Goal: Transaction & Acquisition: Purchase product/service

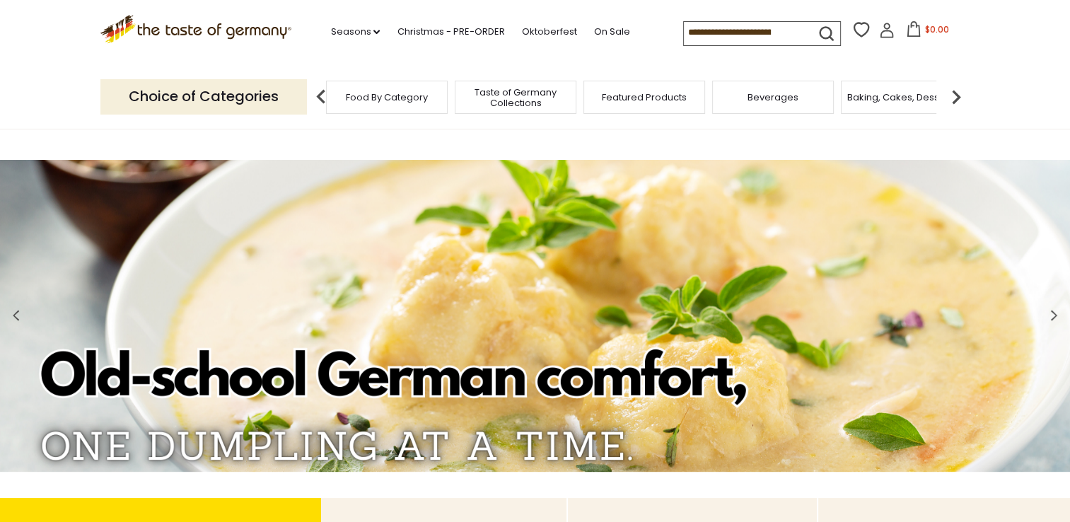
click at [387, 97] on span "Food By Category" at bounding box center [387, 97] width 82 height 11
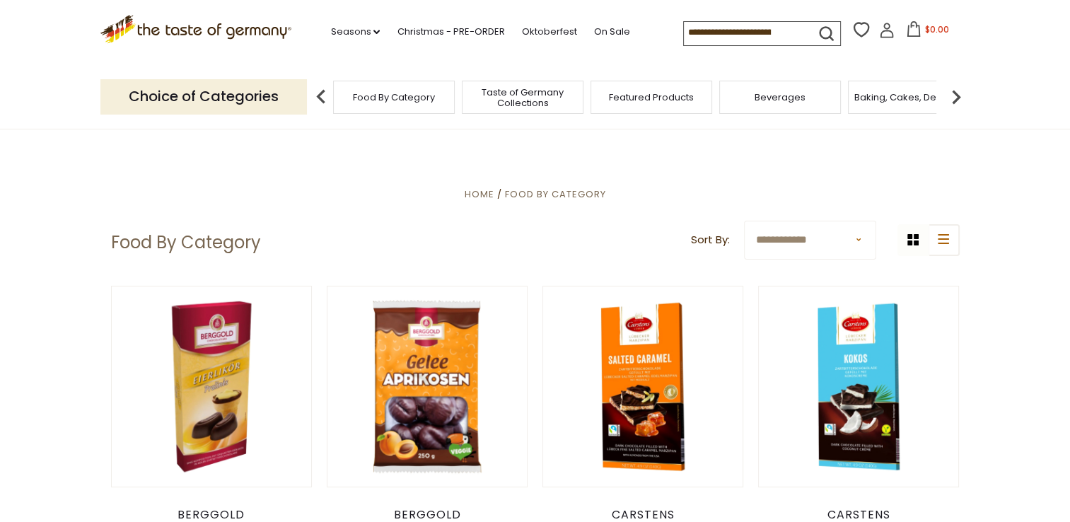
click at [243, 96] on p "Choice of Categories" at bounding box center [203, 96] width 207 height 35
click at [325, 95] on img at bounding box center [321, 97] width 28 height 28
click at [954, 95] on img at bounding box center [956, 97] width 28 height 28
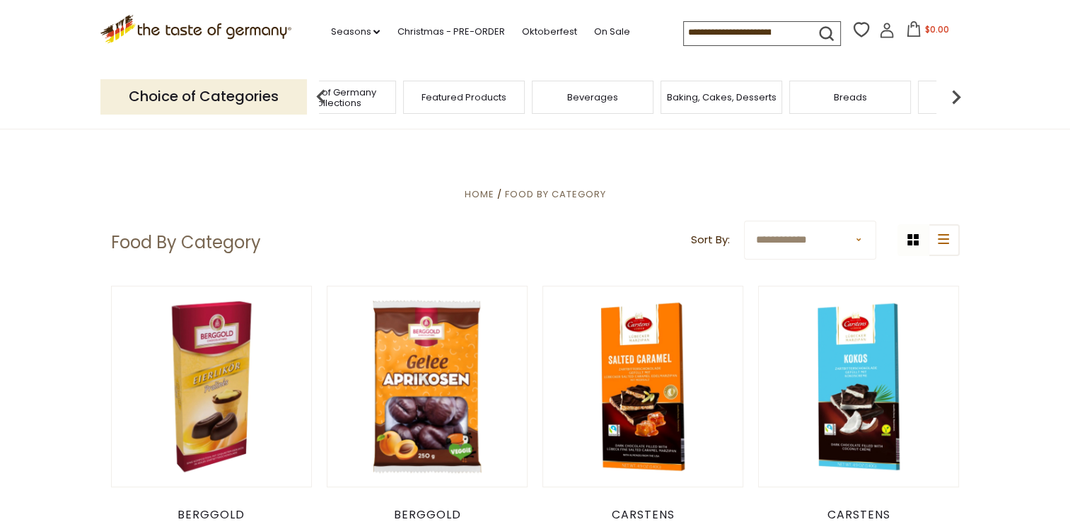
click at [952, 95] on img at bounding box center [956, 97] width 28 height 28
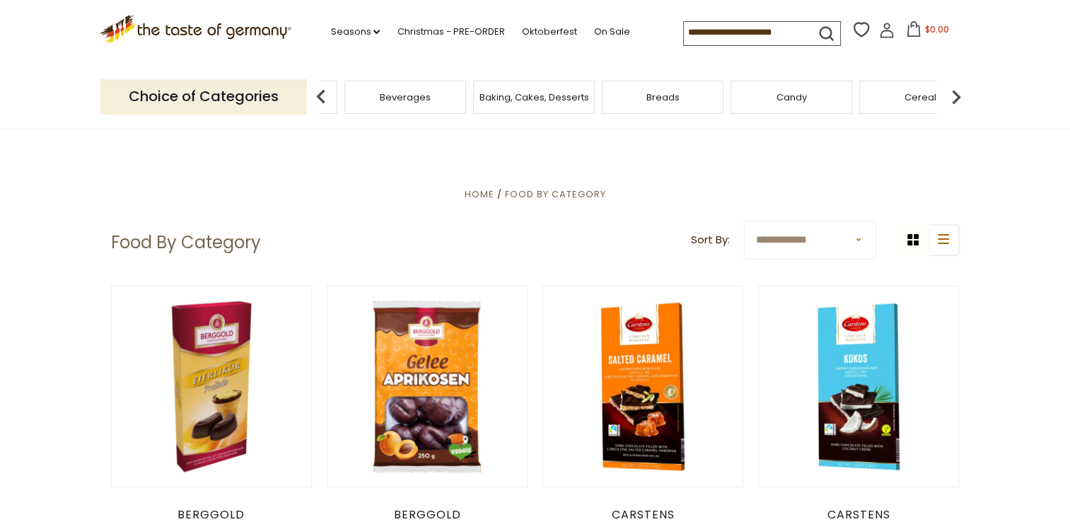
click at [952, 95] on img at bounding box center [956, 97] width 28 height 28
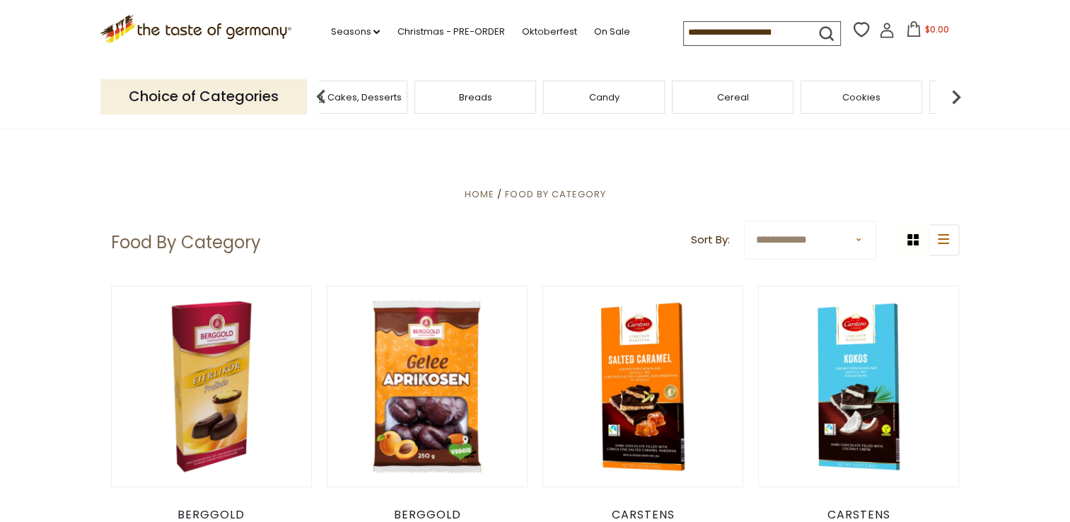
click at [952, 95] on img at bounding box center [956, 97] width 28 height 28
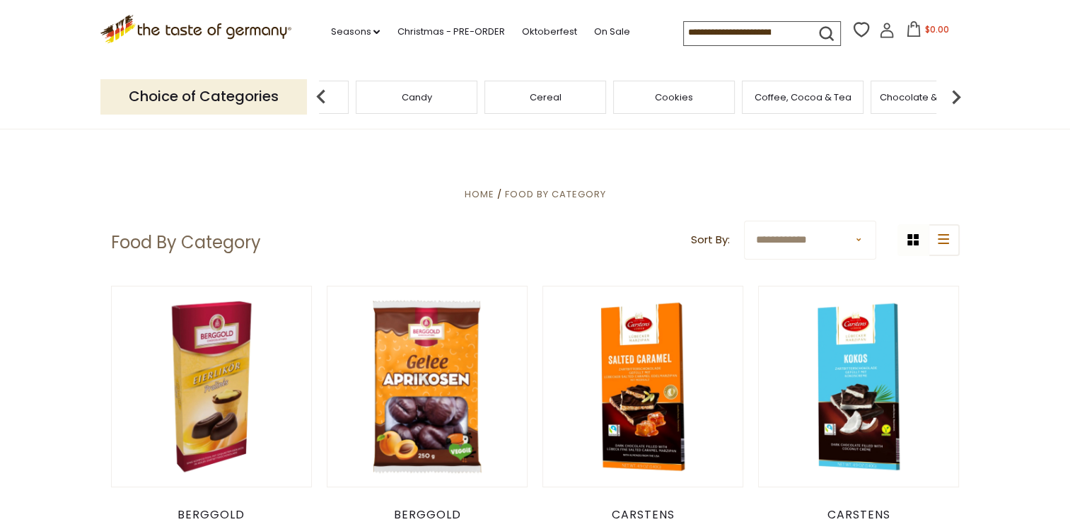
click at [952, 95] on img at bounding box center [956, 97] width 28 height 28
click at [954, 95] on img at bounding box center [956, 97] width 28 height 28
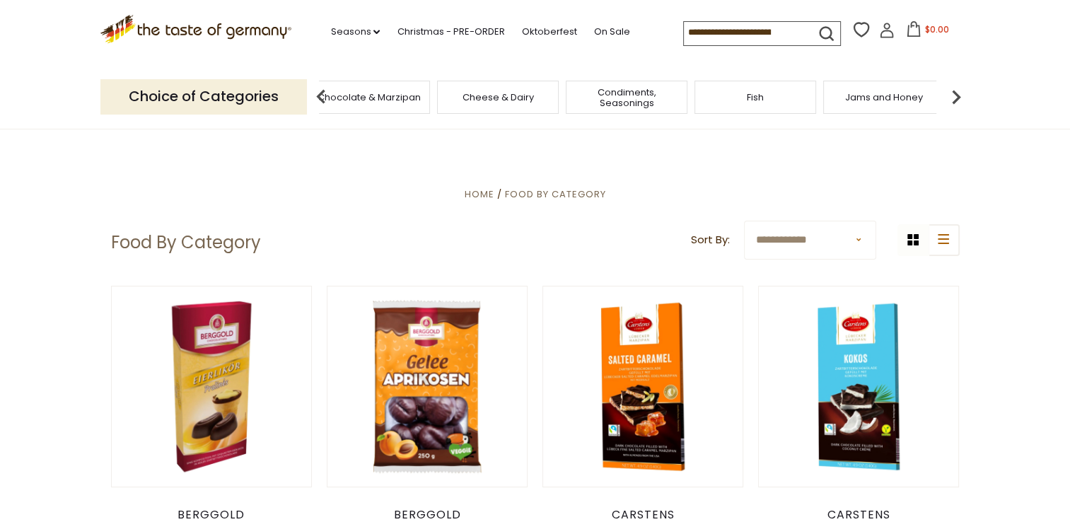
click at [954, 95] on img at bounding box center [956, 97] width 28 height 28
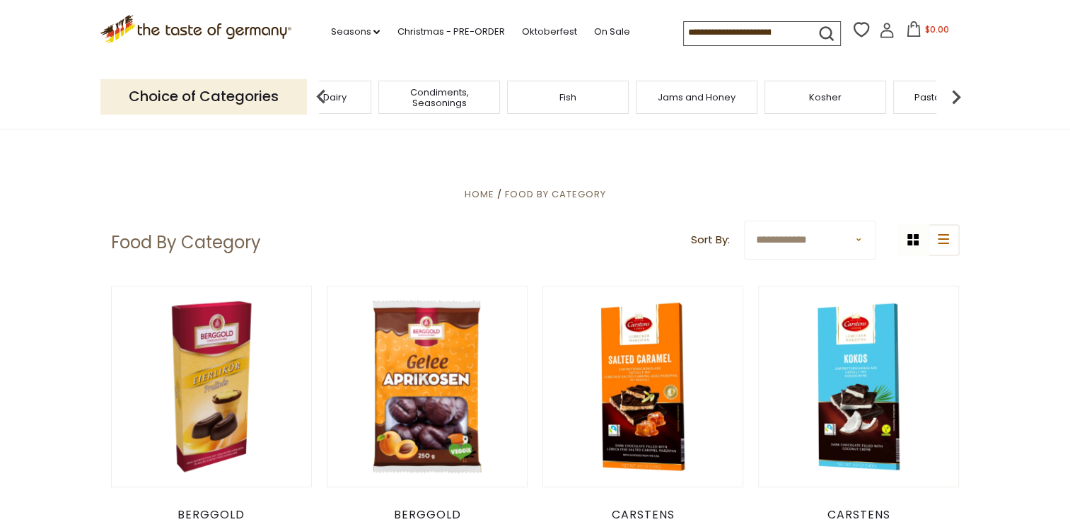
click at [954, 101] on img at bounding box center [956, 97] width 28 height 28
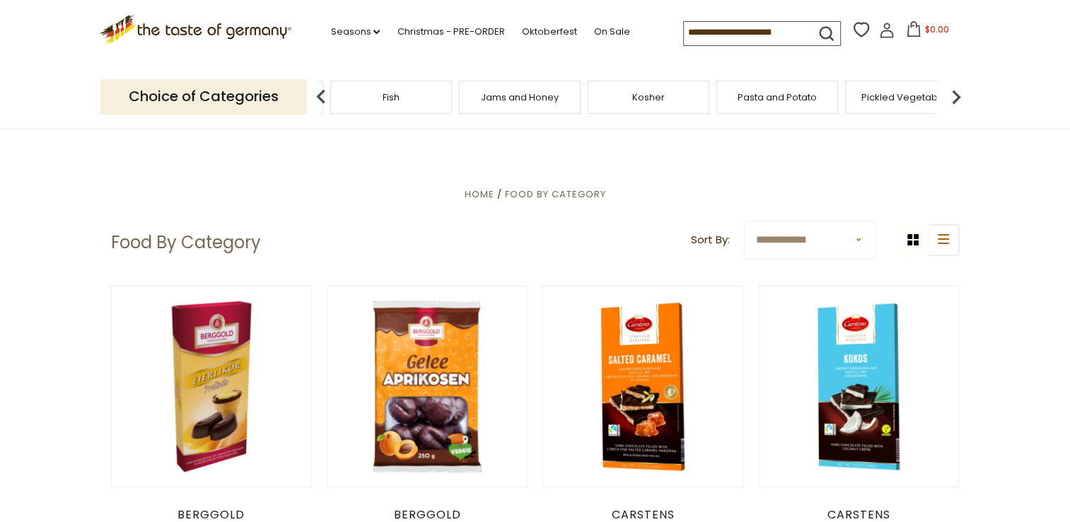
click at [910, 100] on span "Pickled Vegetables" at bounding box center [907, 97] width 90 height 11
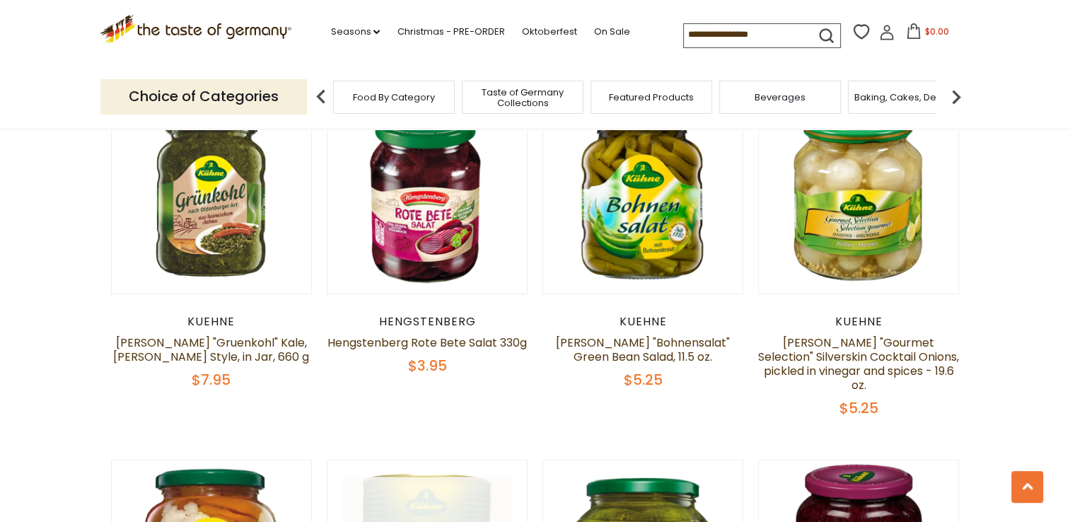
scroll to position [1132, 0]
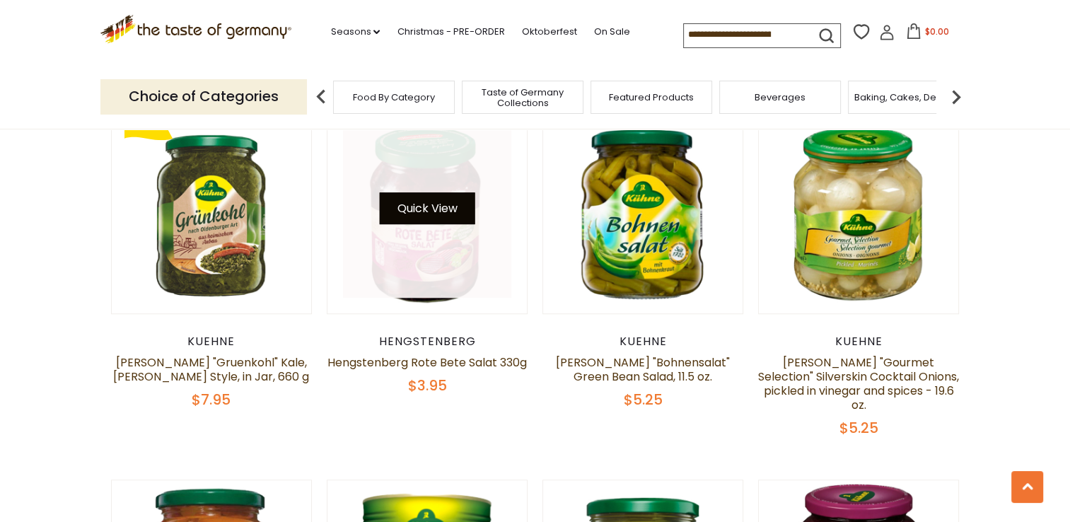
click at [405, 199] on button "Quick View" at bounding box center [427, 208] width 96 height 32
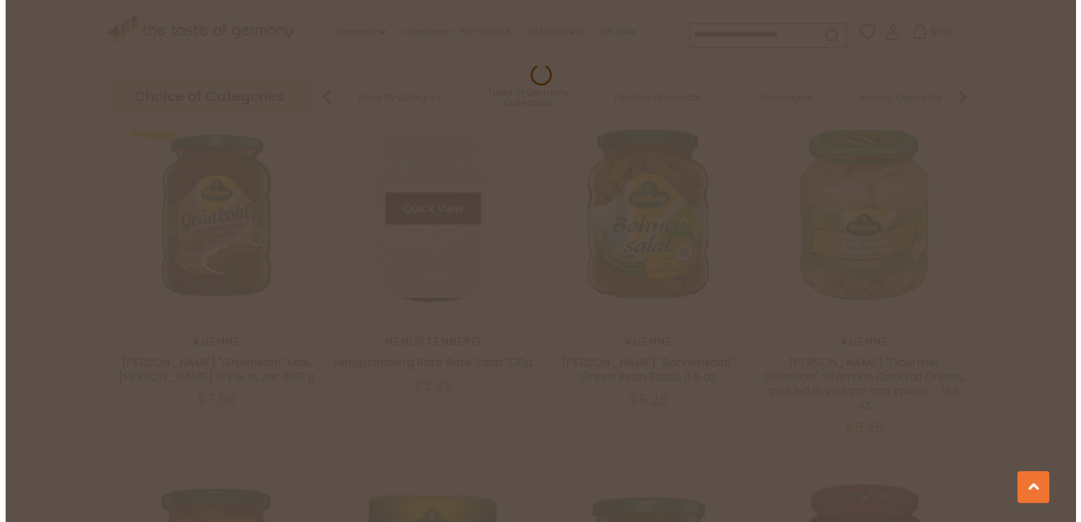
scroll to position [1134, 0]
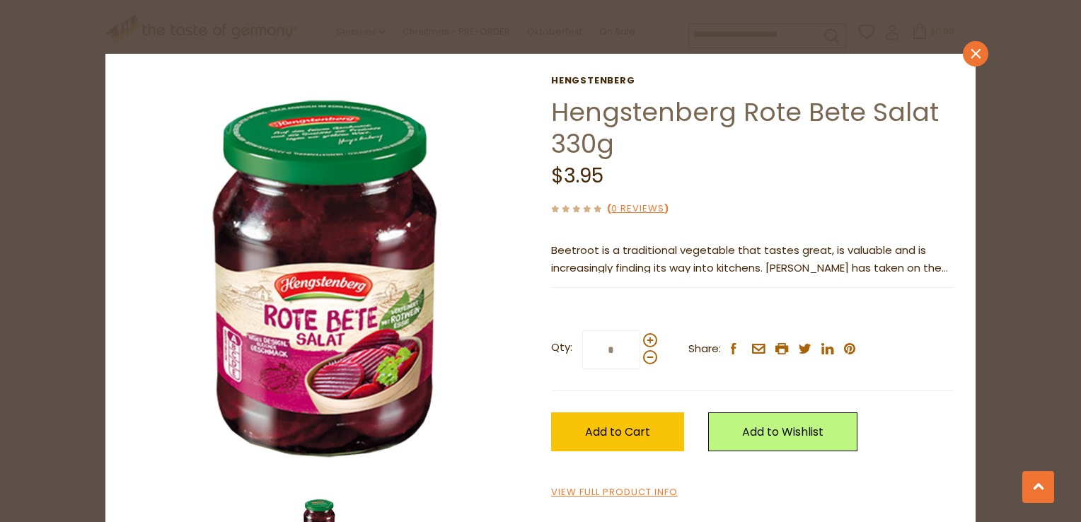
click at [971, 59] on icon "close" at bounding box center [976, 54] width 11 height 11
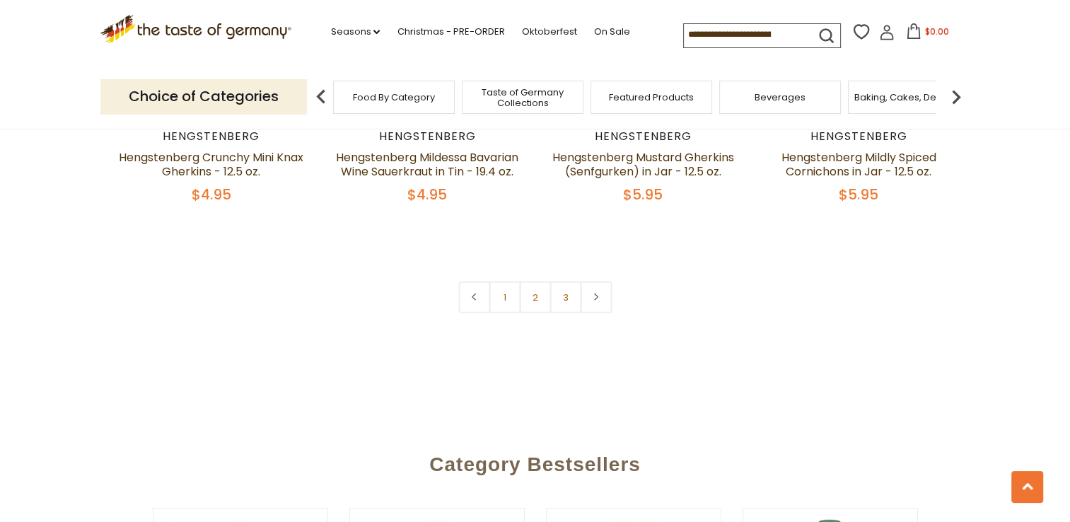
scroll to position [3467, 0]
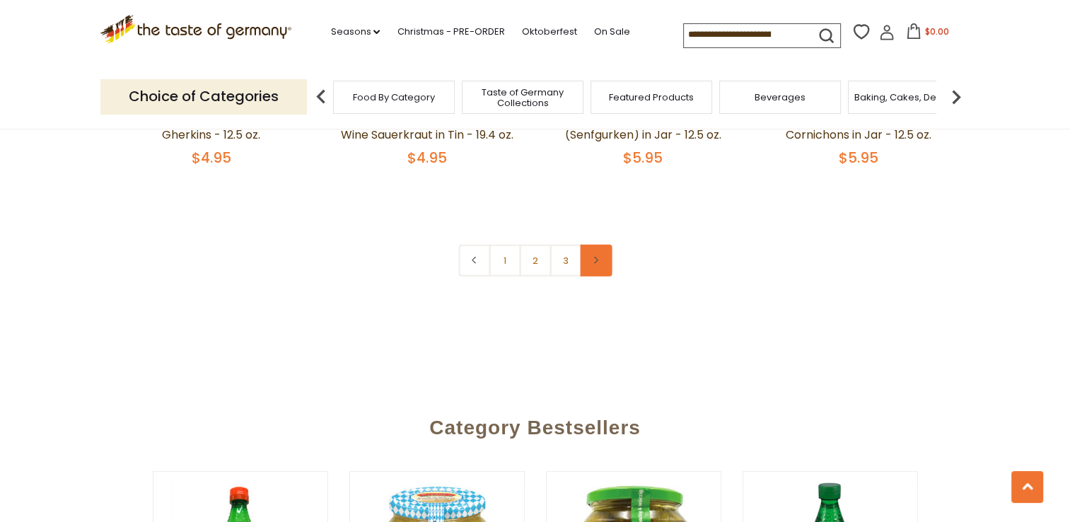
click at [600, 245] on link at bounding box center [596, 261] width 32 height 32
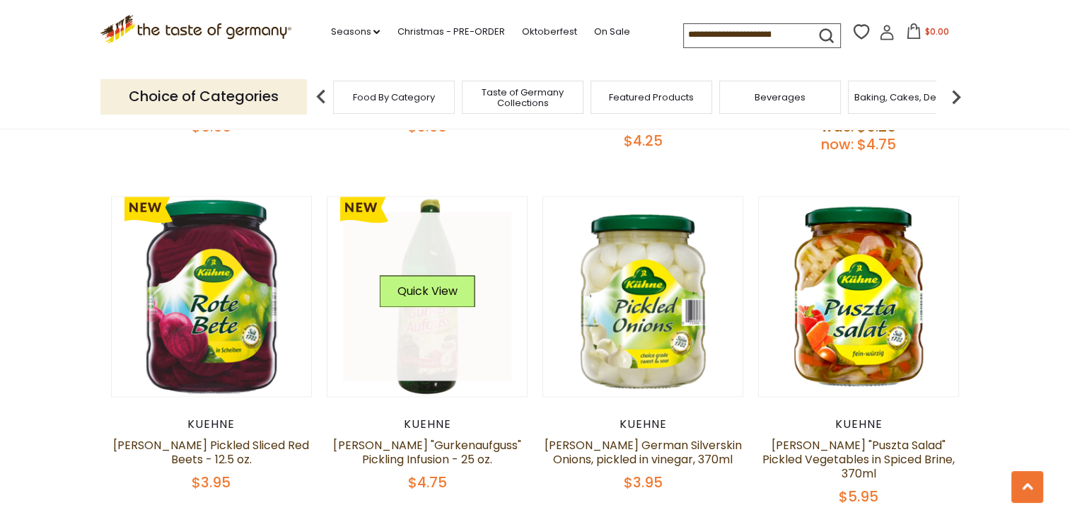
scroll to position [2122, 0]
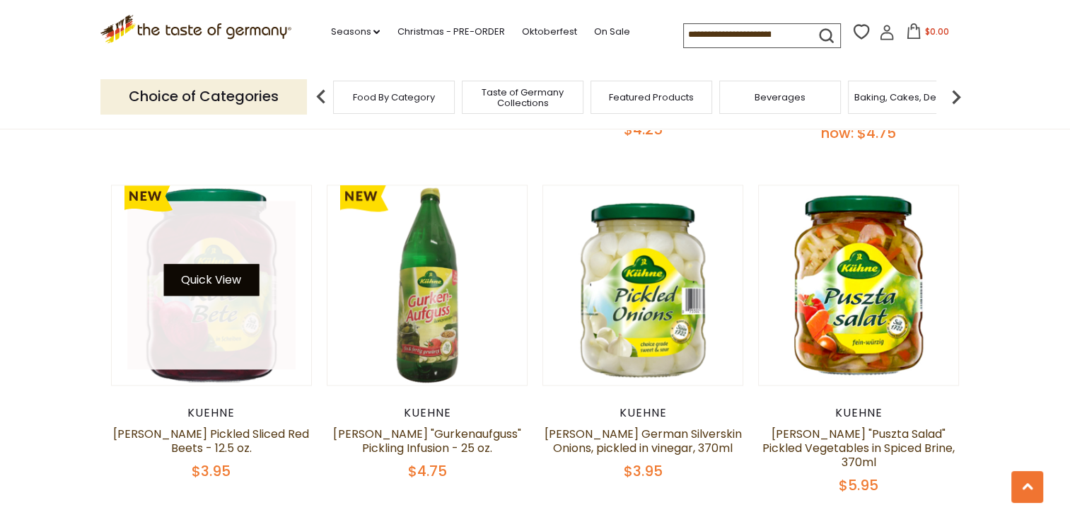
click at [241, 264] on button "Quick View" at bounding box center [211, 280] width 96 height 32
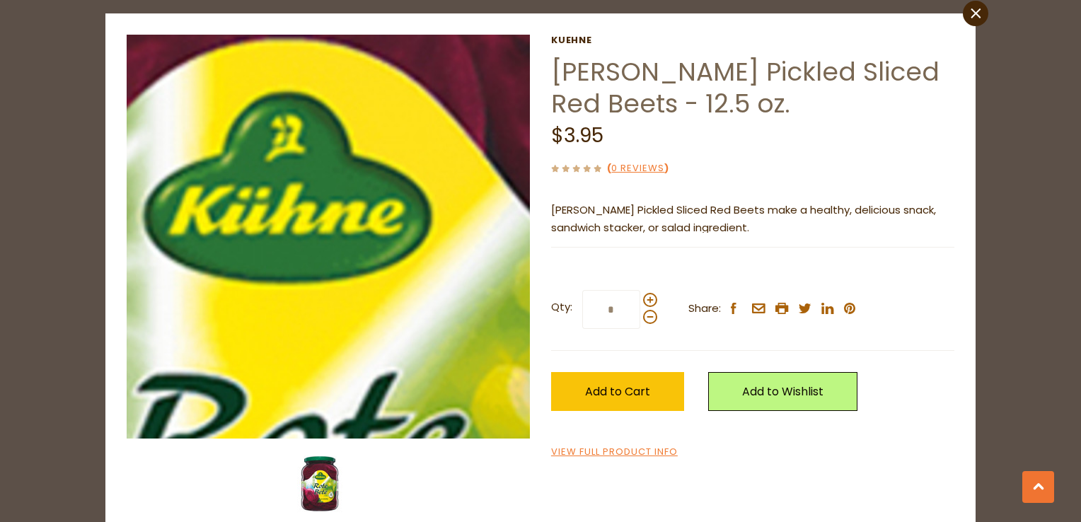
scroll to position [62, 0]
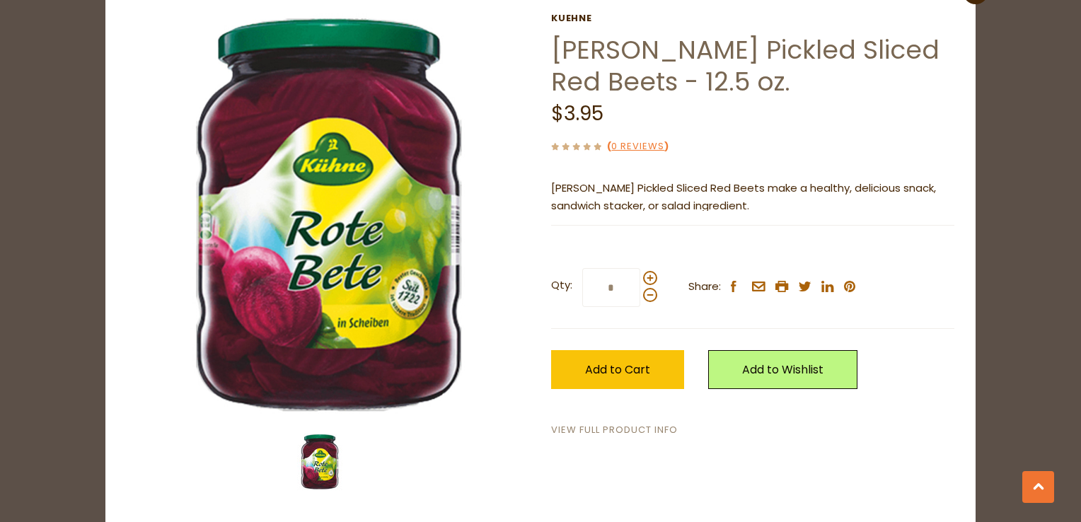
click at [621, 432] on link "View Full Product Info" at bounding box center [614, 430] width 127 height 15
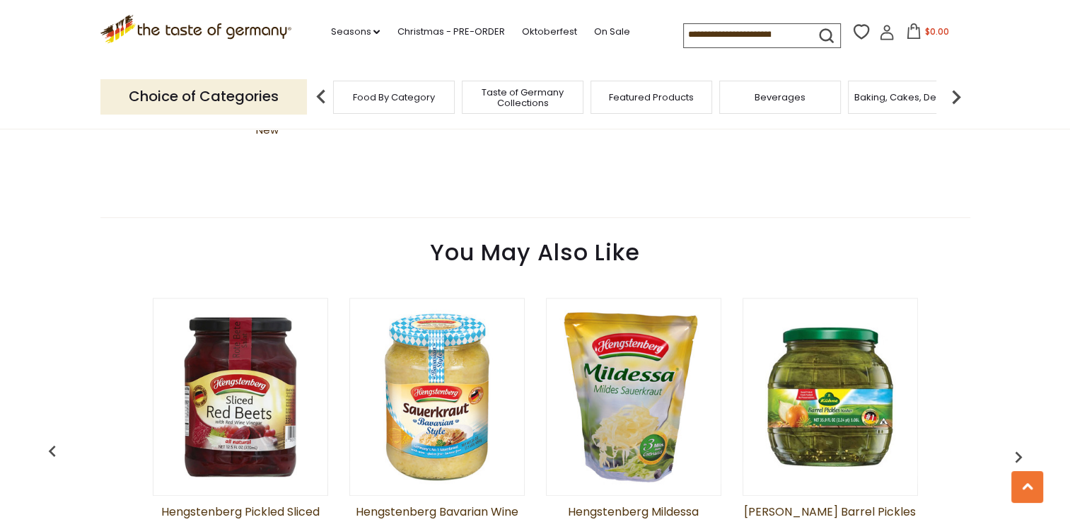
scroll to position [1061, 0]
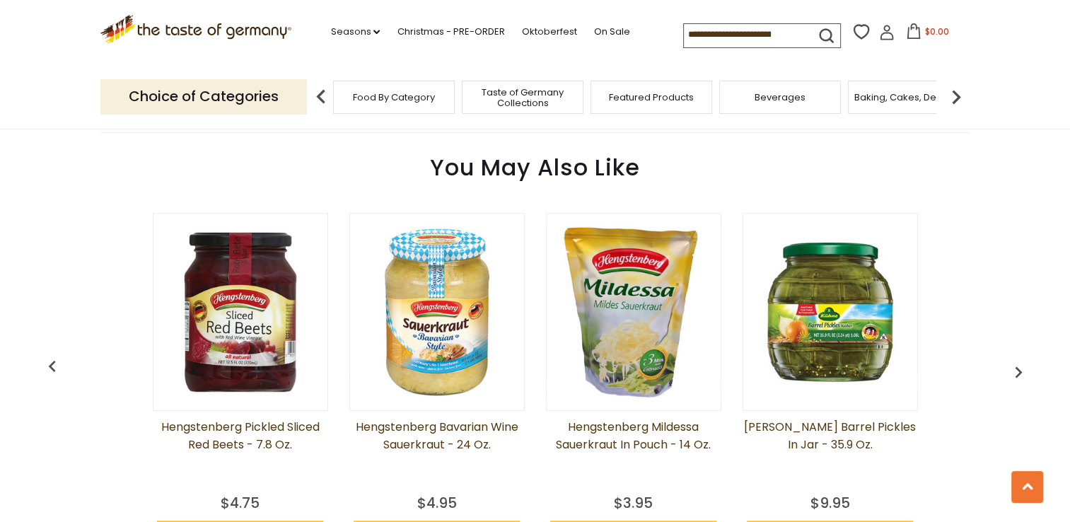
click at [269, 422] on link "Hengstenberg Pickled Sliced Red Beets - 7.8 oz." at bounding box center [240, 453] width 175 height 71
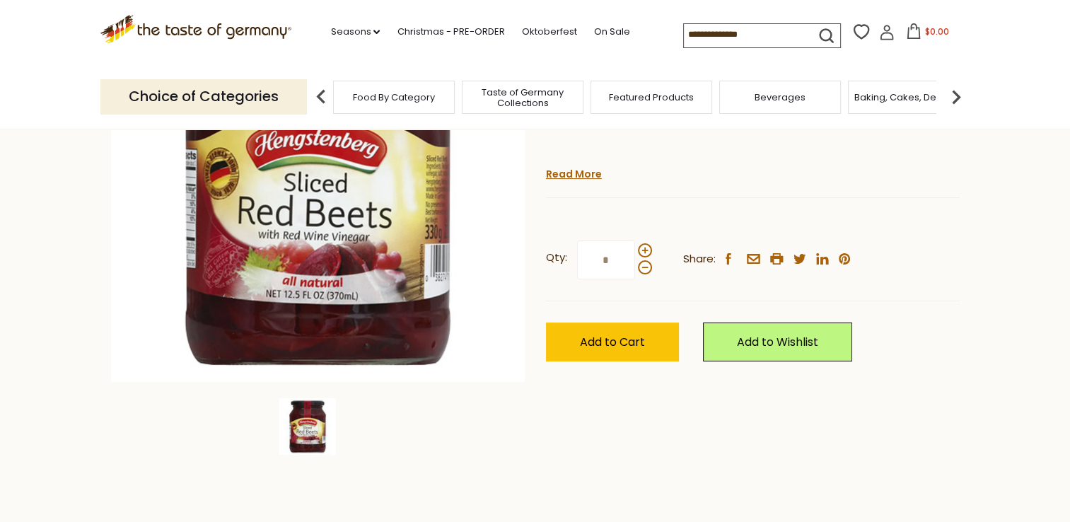
scroll to position [212, 0]
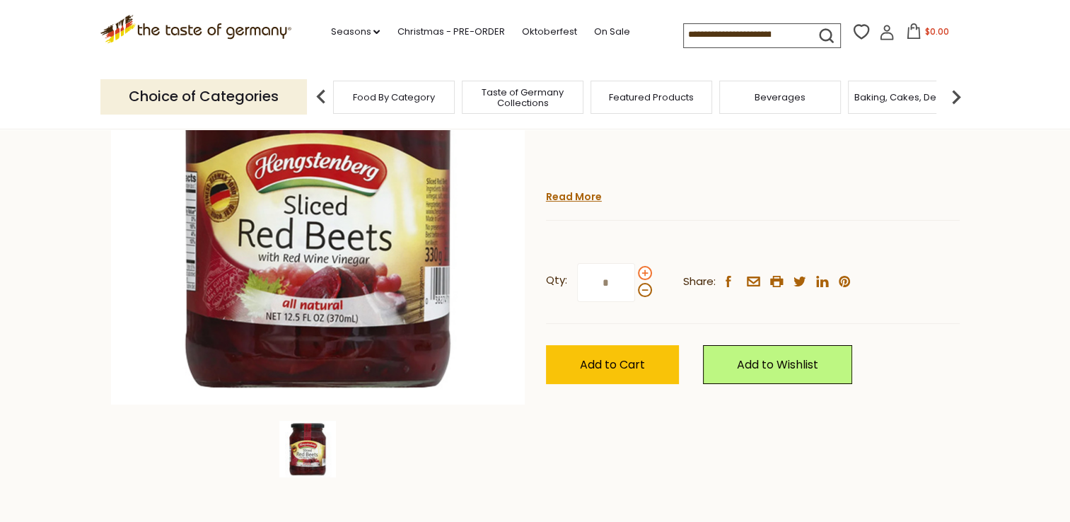
click at [645, 271] on span at bounding box center [645, 273] width 14 height 14
click at [635, 271] on input "*" at bounding box center [606, 282] width 58 height 39
click at [645, 271] on span at bounding box center [645, 273] width 14 height 14
click at [635, 271] on input "*" at bounding box center [606, 282] width 58 height 39
click at [647, 274] on span at bounding box center [645, 273] width 14 height 14
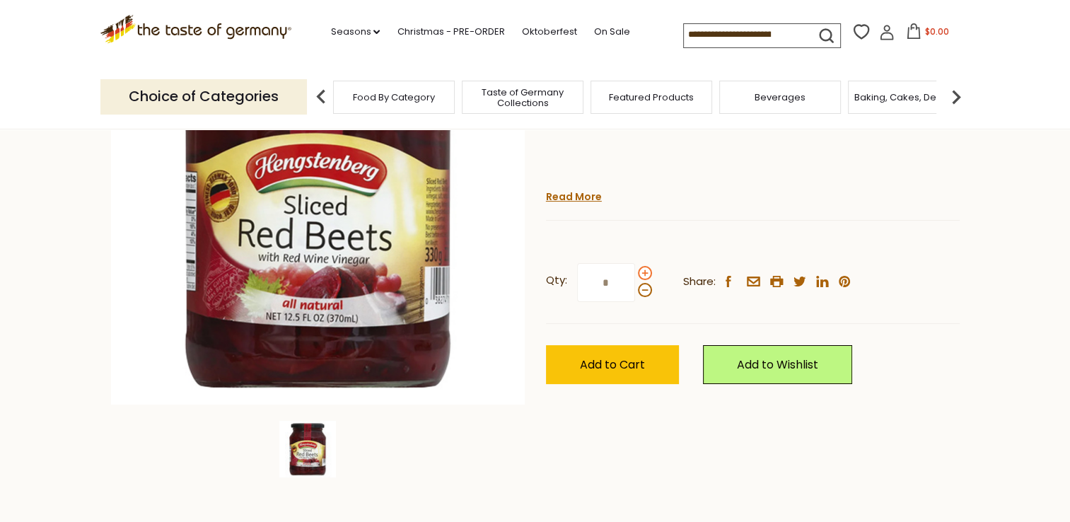
click at [635, 274] on input "*" at bounding box center [606, 282] width 58 height 39
type input "*"
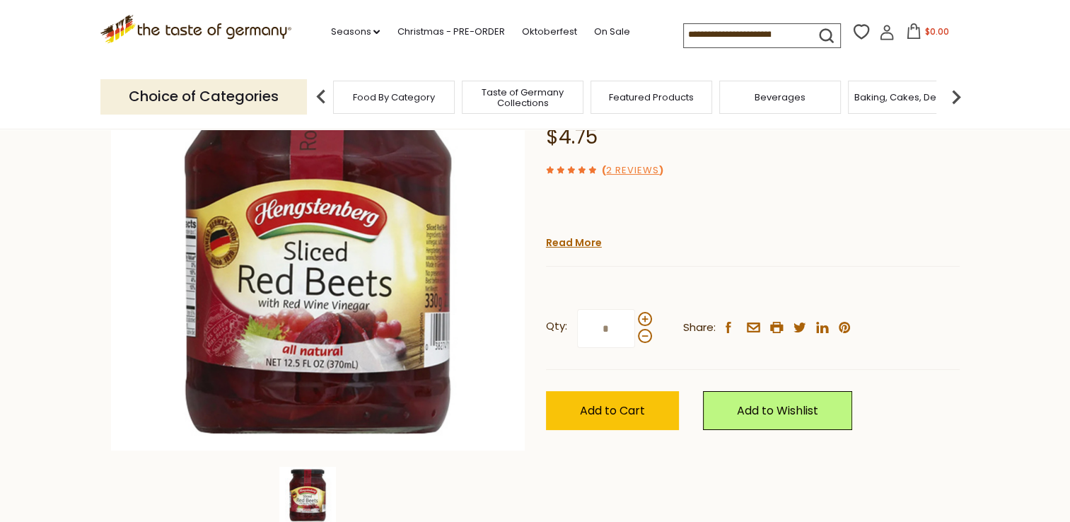
scroll to position [141, 0]
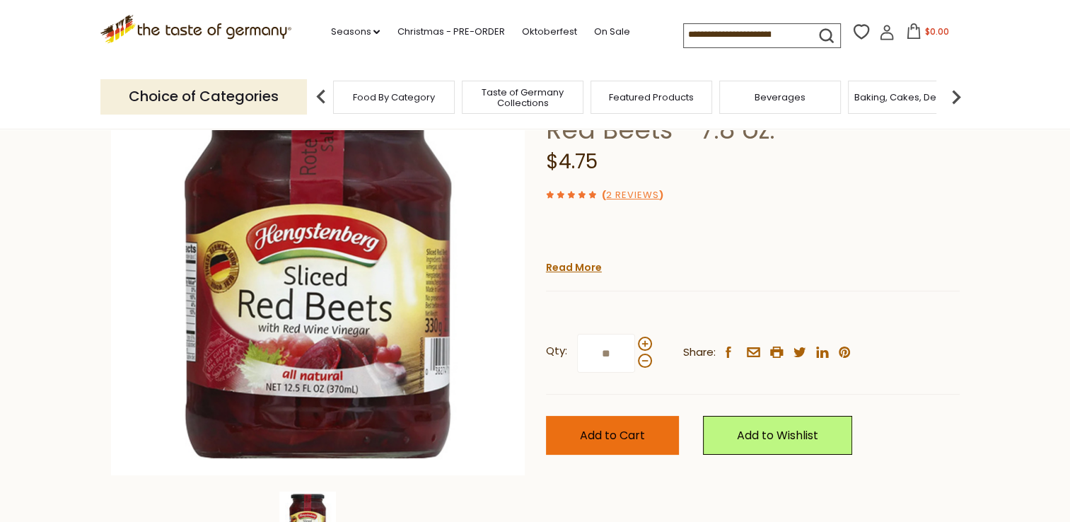
click at [633, 433] on span "Add to Cart" at bounding box center [612, 435] width 65 height 16
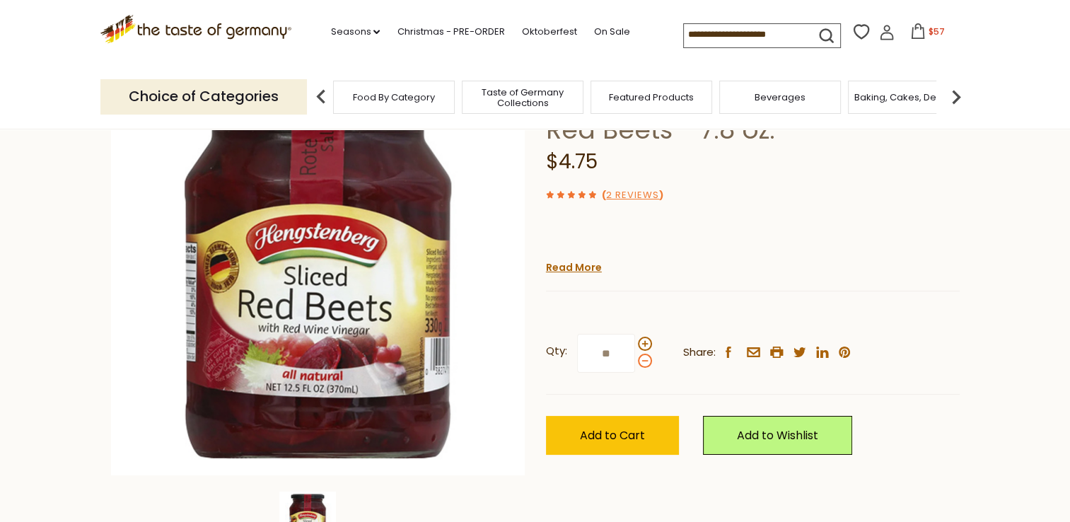
click at [643, 361] on span at bounding box center [645, 361] width 14 height 14
click at [635, 361] on input "**" at bounding box center [606, 353] width 58 height 39
type input "**"
click at [930, 30] on span "$57" at bounding box center [937, 31] width 16 height 12
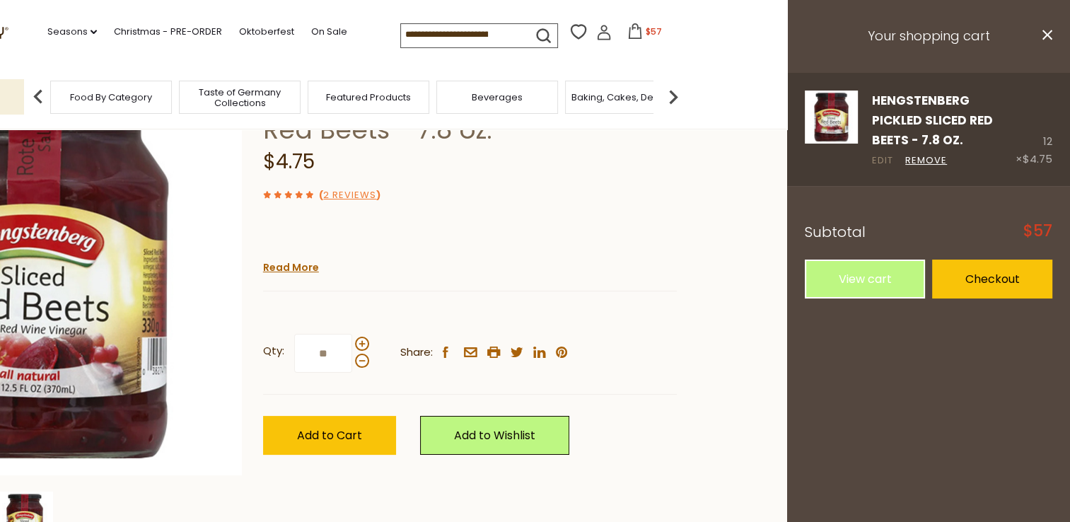
click at [881, 162] on link "Edit" at bounding box center [882, 161] width 21 height 15
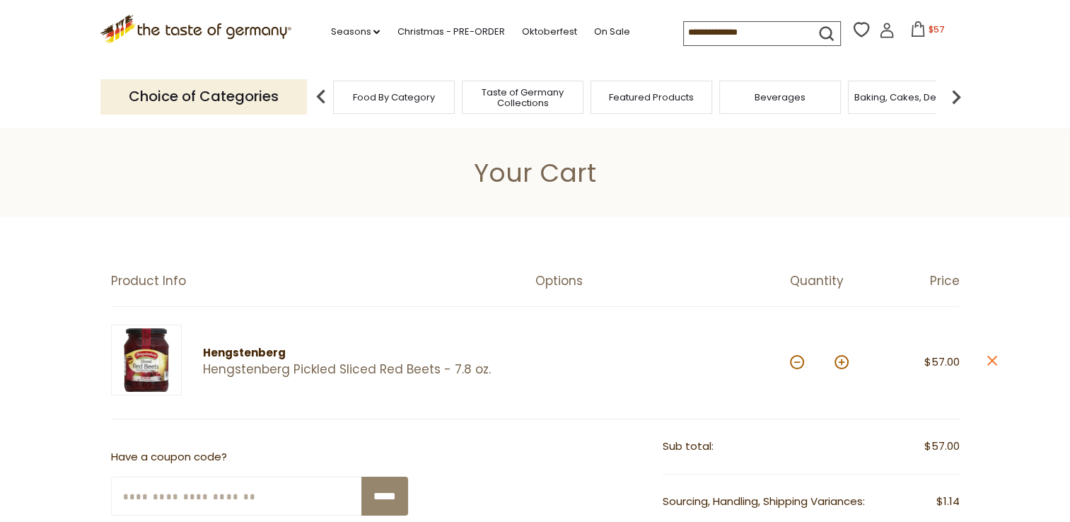
click at [795, 361] on button at bounding box center [797, 362] width 14 height 14
type input "**"
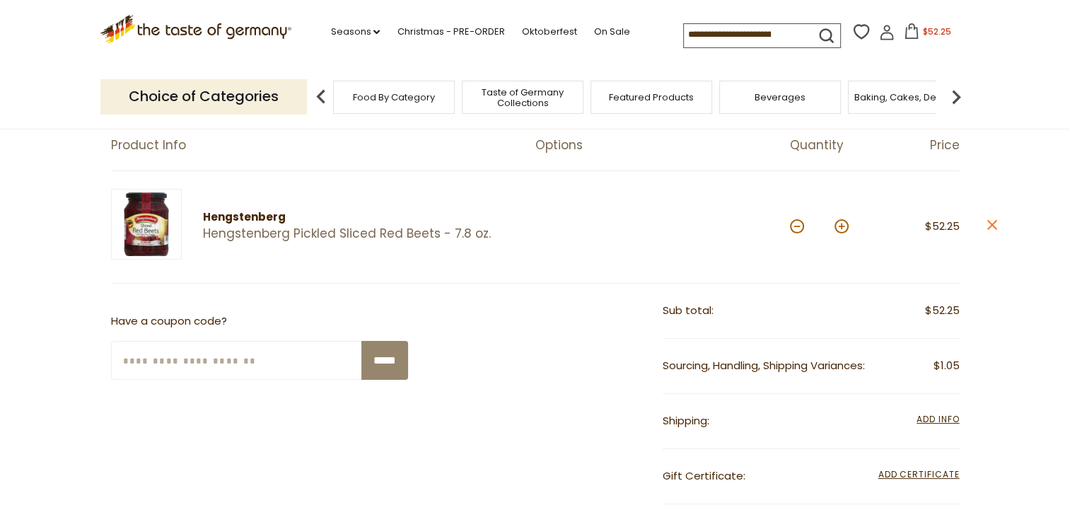
scroll to position [141, 0]
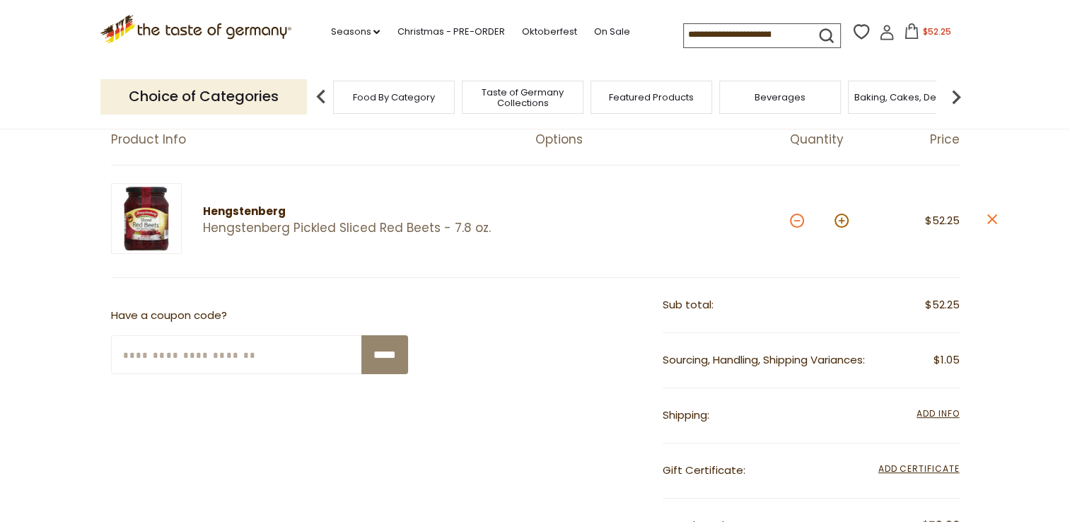
click at [798, 222] on button at bounding box center [797, 221] width 14 height 14
type input "**"
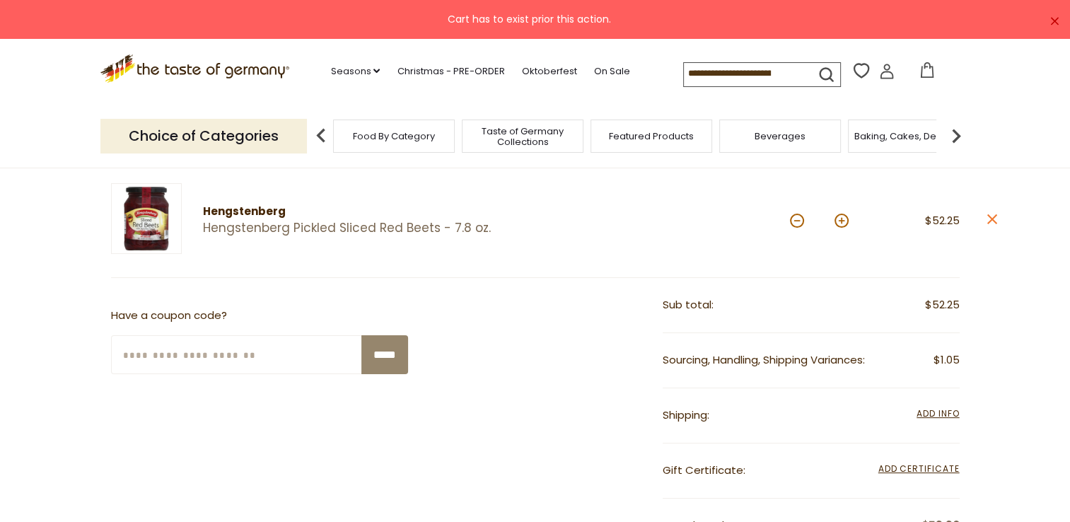
click at [409, 223] on link "Hengstenberg Pickled Sliced Red Beets - 7.8 oz." at bounding box center [357, 228] width 308 height 15
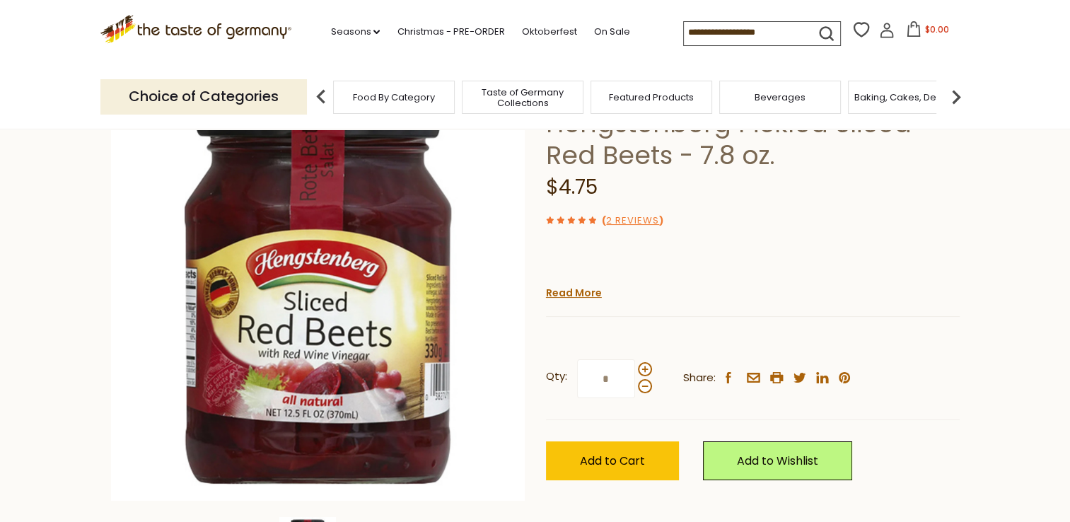
scroll to position [141, 0]
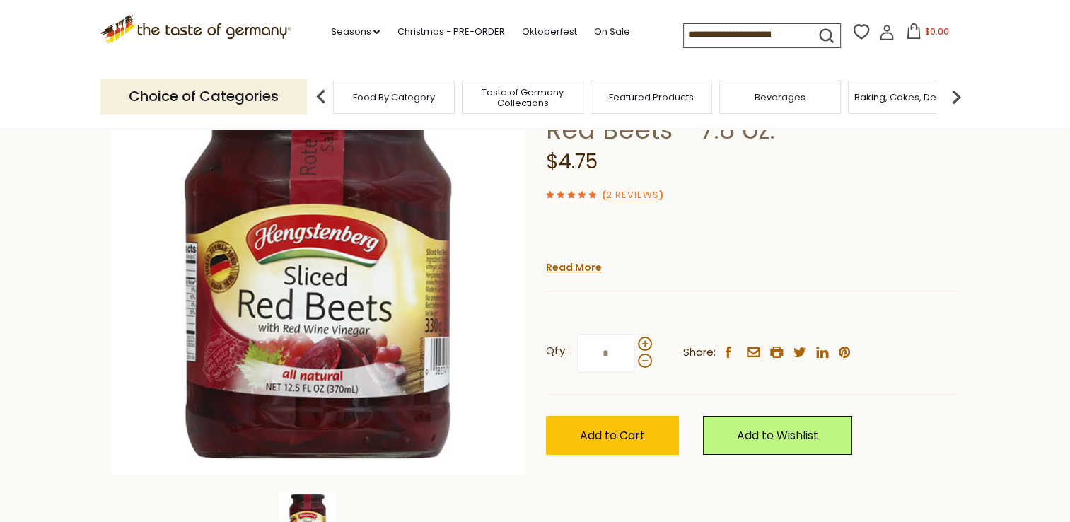
click at [615, 355] on input "*" at bounding box center [606, 353] width 58 height 39
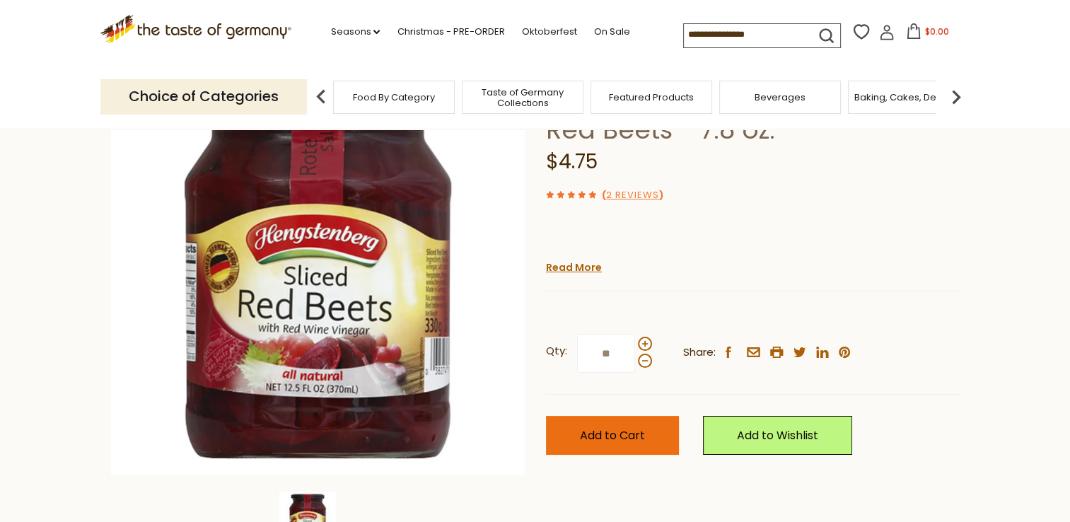
type input "**"
click at [623, 433] on span "Add to Cart" at bounding box center [612, 435] width 65 height 16
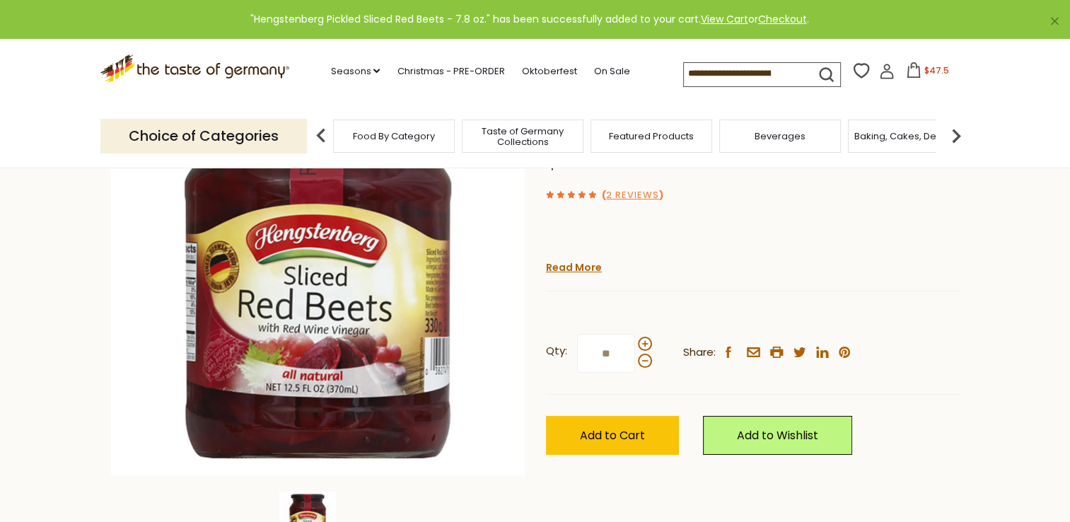
click at [937, 70] on span "$47.5" at bounding box center [937, 70] width 25 height 12
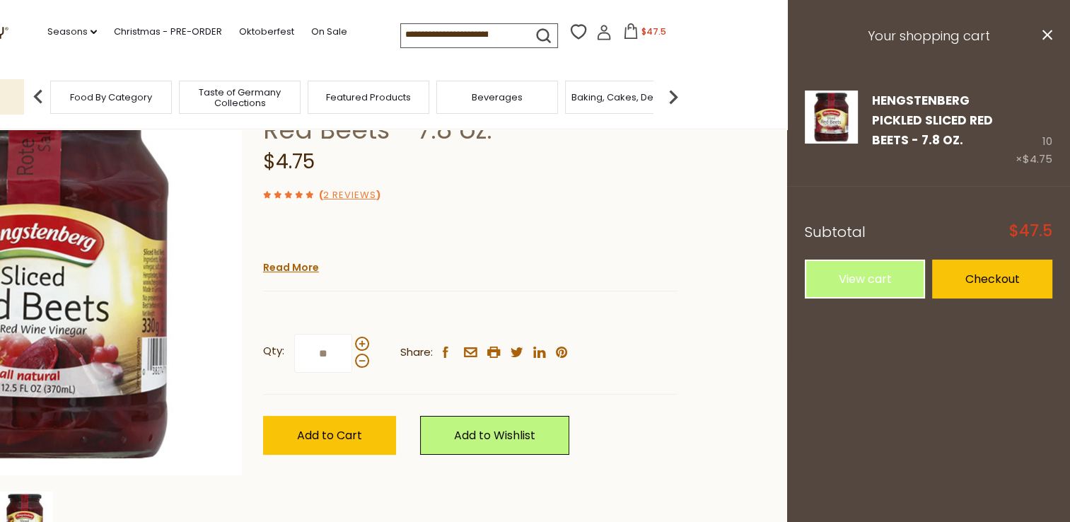
click at [487, 189] on div "( 2 Reviews )" at bounding box center [470, 195] width 414 height 18
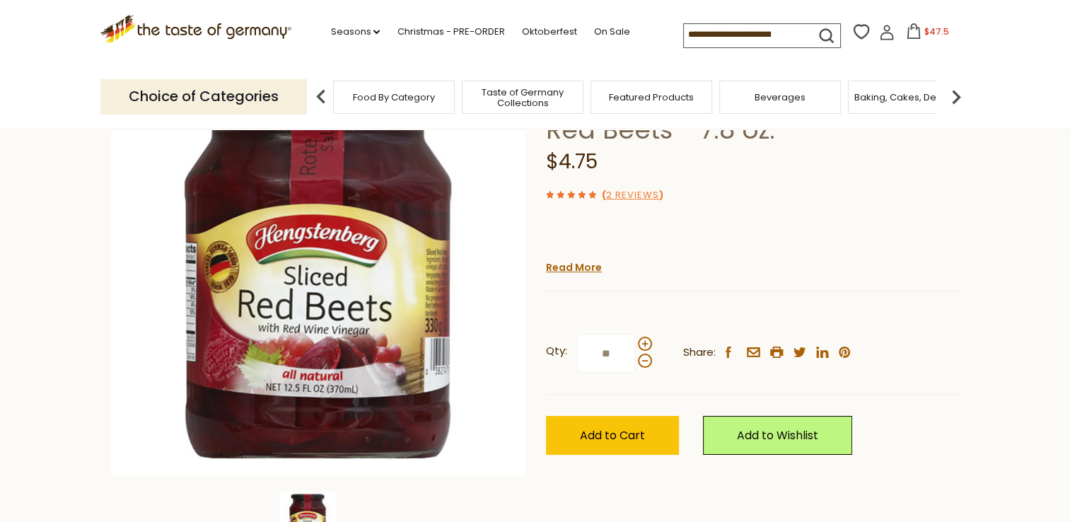
click at [954, 94] on img at bounding box center [956, 97] width 28 height 28
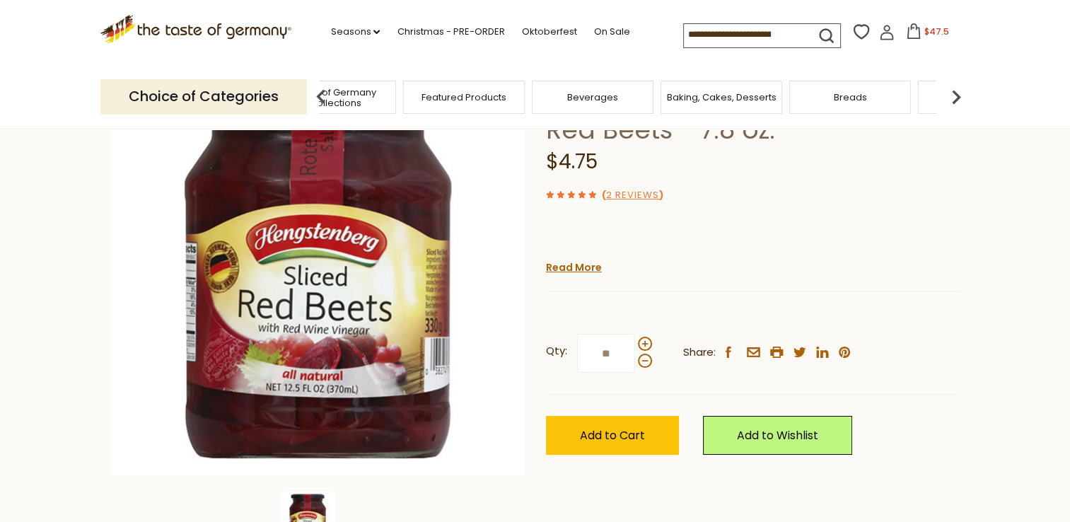
click at [838, 100] on span "Breads" at bounding box center [850, 97] width 33 height 11
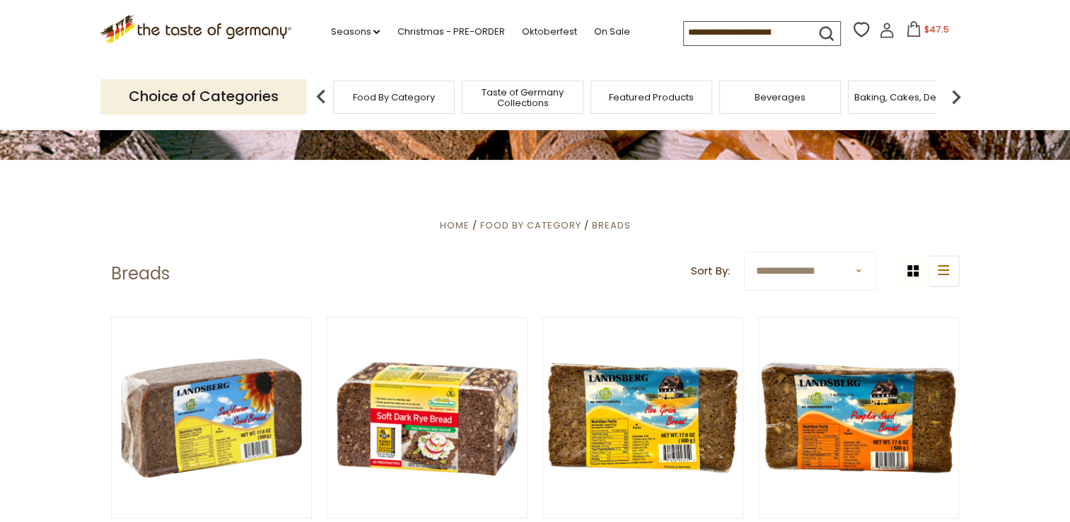
scroll to position [283, 0]
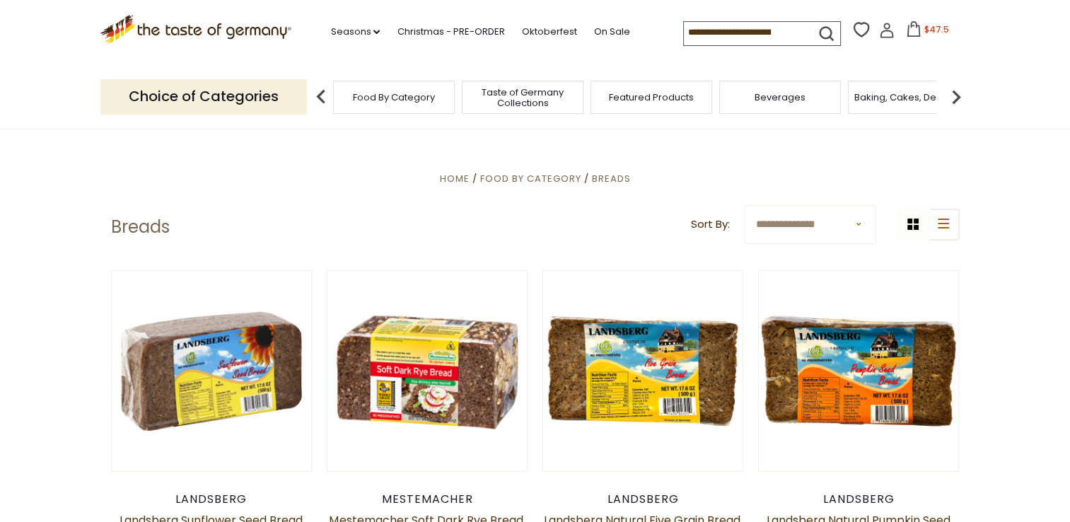
click at [920, 104] on div "Baking, Cakes, Desserts" at bounding box center [909, 97] width 122 height 33
click at [956, 98] on img at bounding box center [956, 97] width 28 height 28
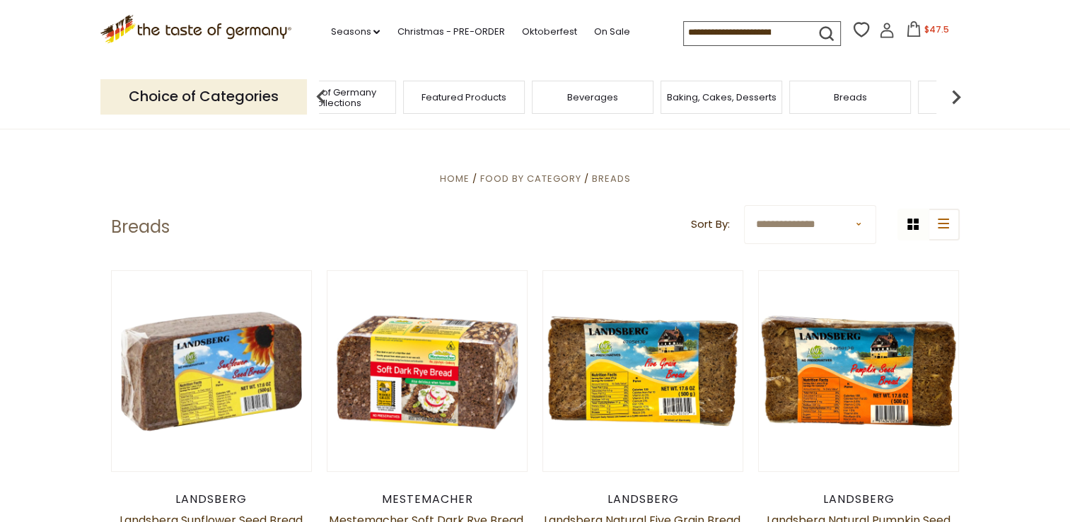
click at [746, 107] on div "Baking, Cakes, Desserts" at bounding box center [722, 97] width 122 height 33
click at [709, 98] on span "Baking, Cakes, Desserts" at bounding box center [722, 97] width 110 height 11
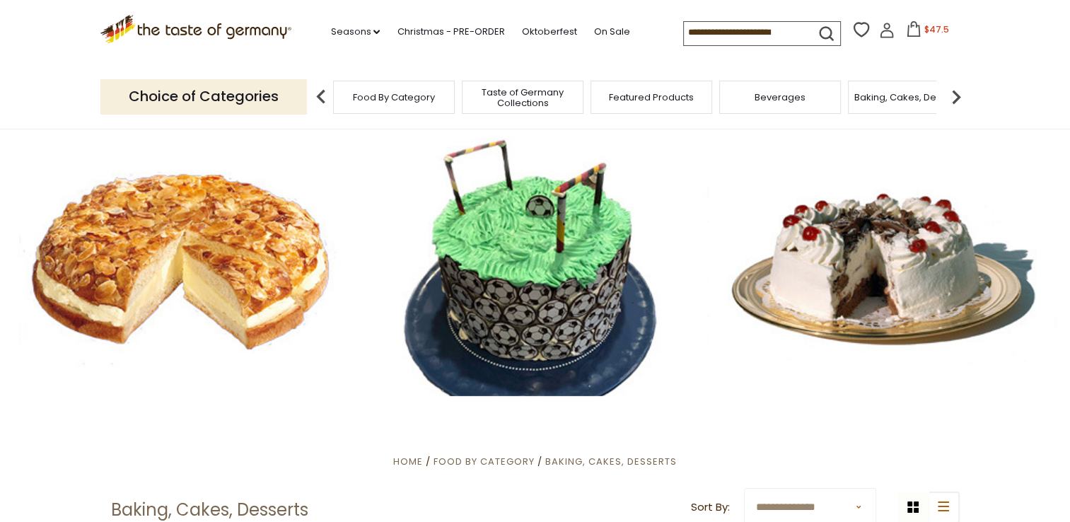
click at [954, 95] on img at bounding box center [956, 97] width 28 height 28
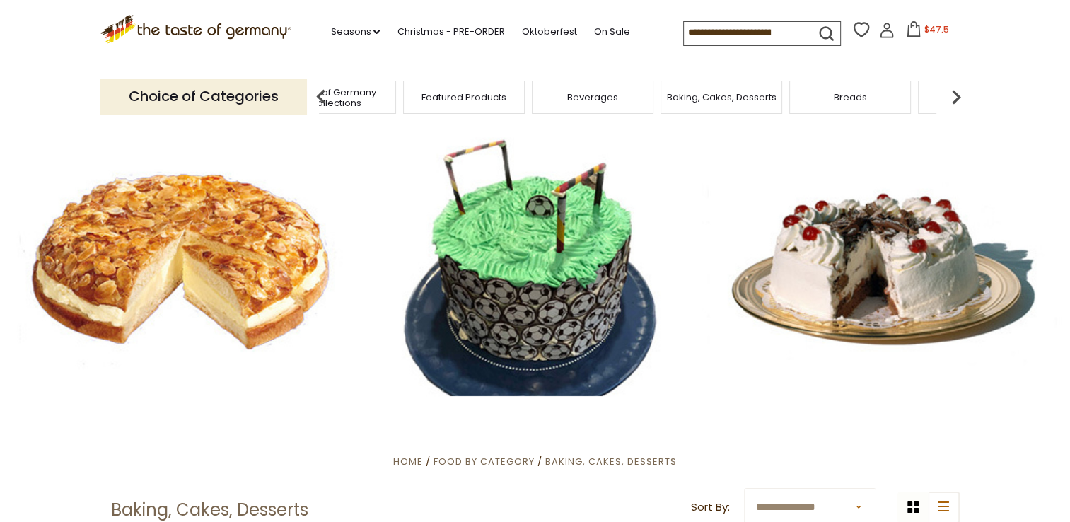
click at [954, 95] on img at bounding box center [956, 97] width 28 height 28
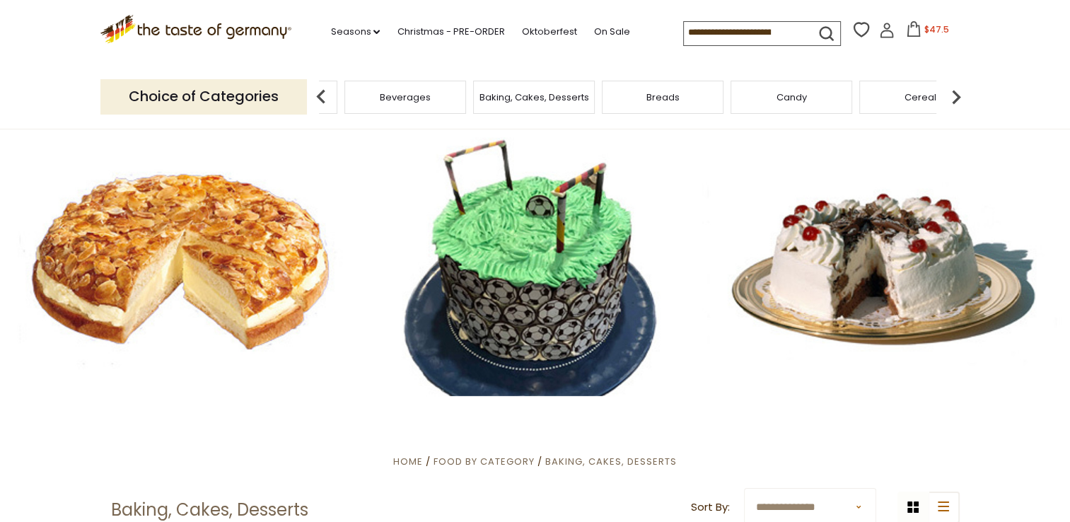
click at [809, 105] on div "Candy" at bounding box center [792, 97] width 122 height 33
click at [792, 95] on span "Candy" at bounding box center [792, 97] width 30 height 11
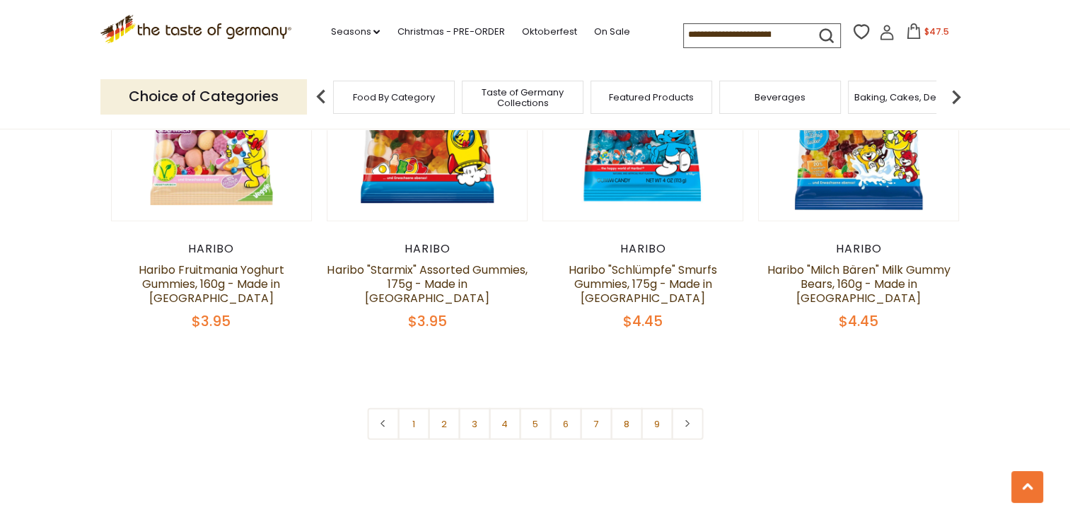
scroll to position [3396, 0]
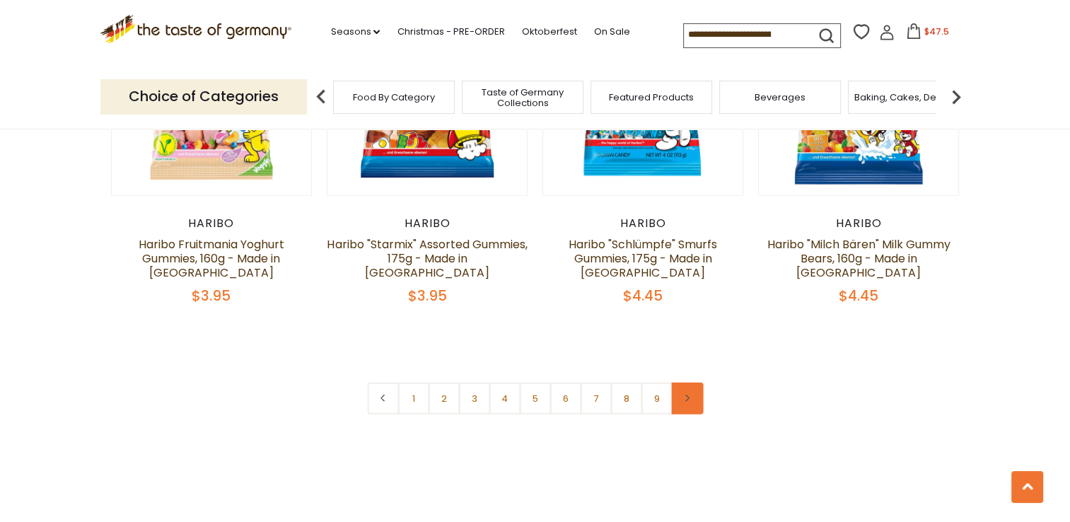
click at [690, 395] on icon at bounding box center [687, 398] width 8 height 7
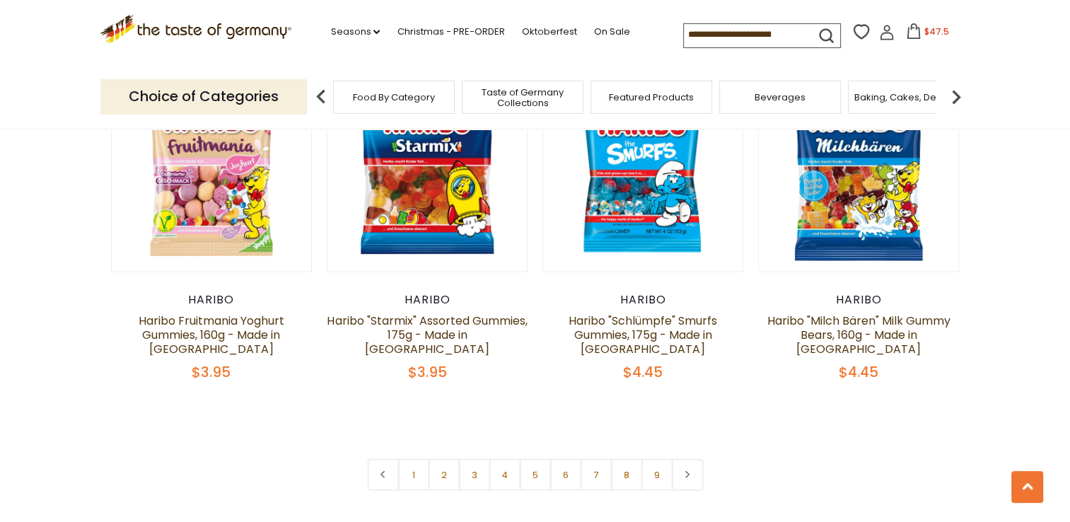
scroll to position [3396, 0]
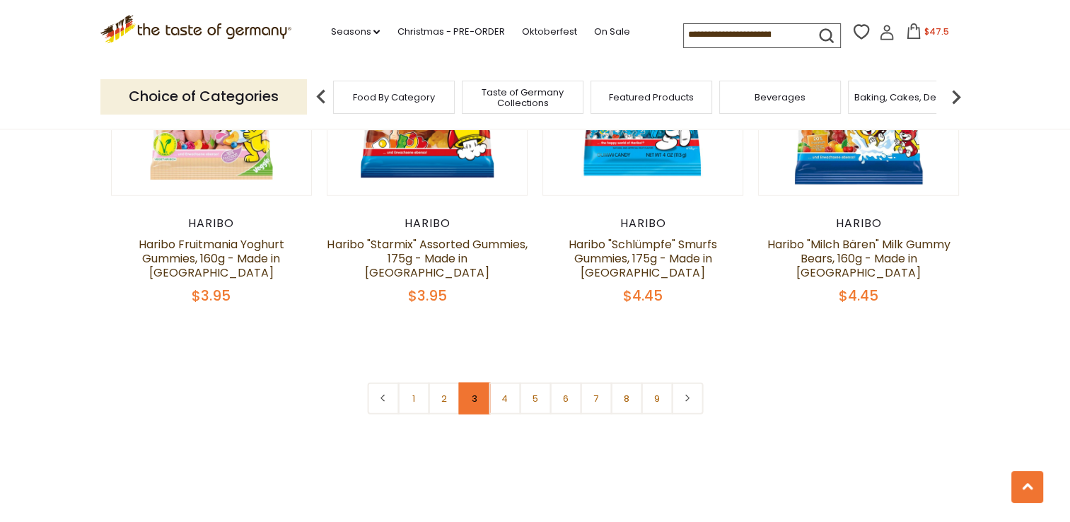
click at [464, 383] on link "3" at bounding box center [474, 399] width 32 height 32
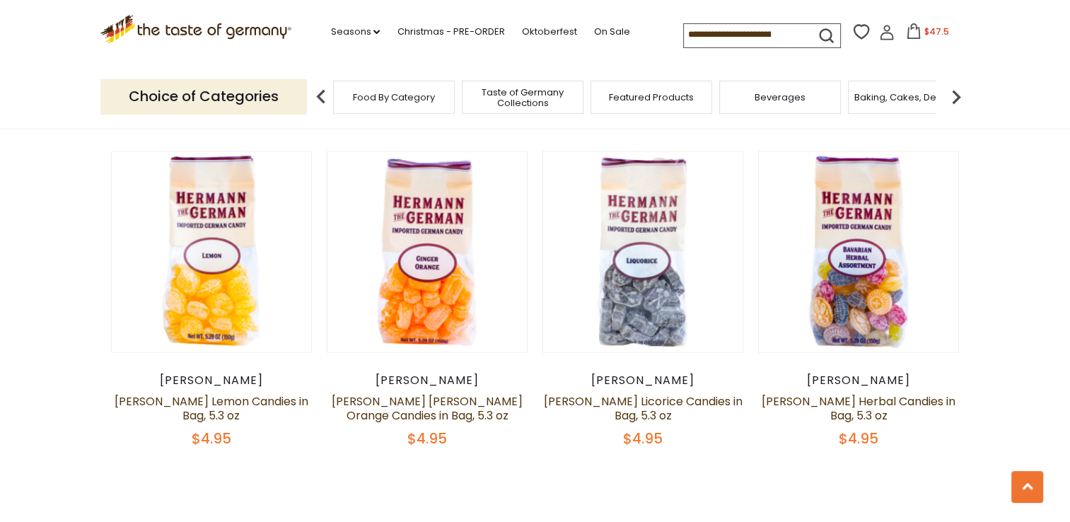
scroll to position [3247, 0]
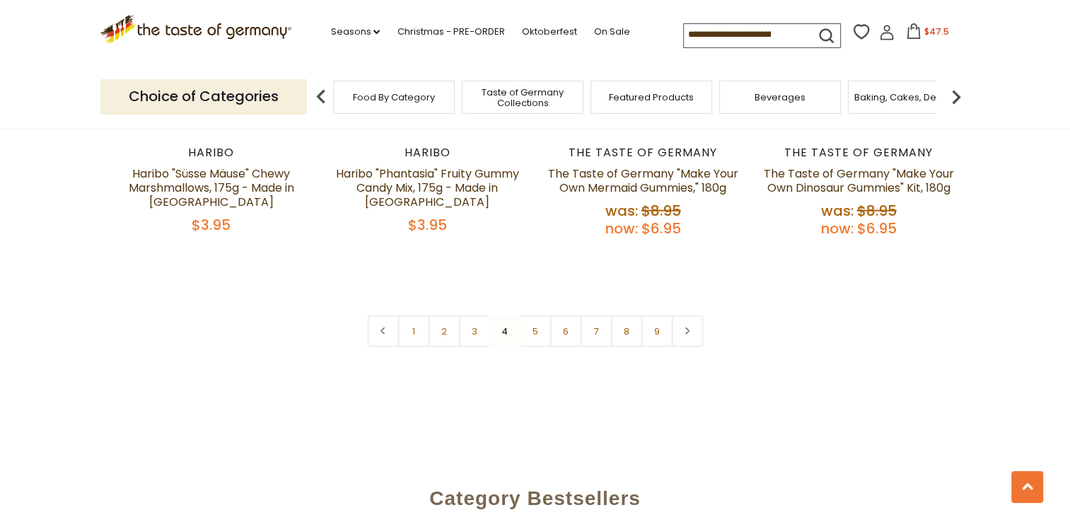
scroll to position [3530, 0]
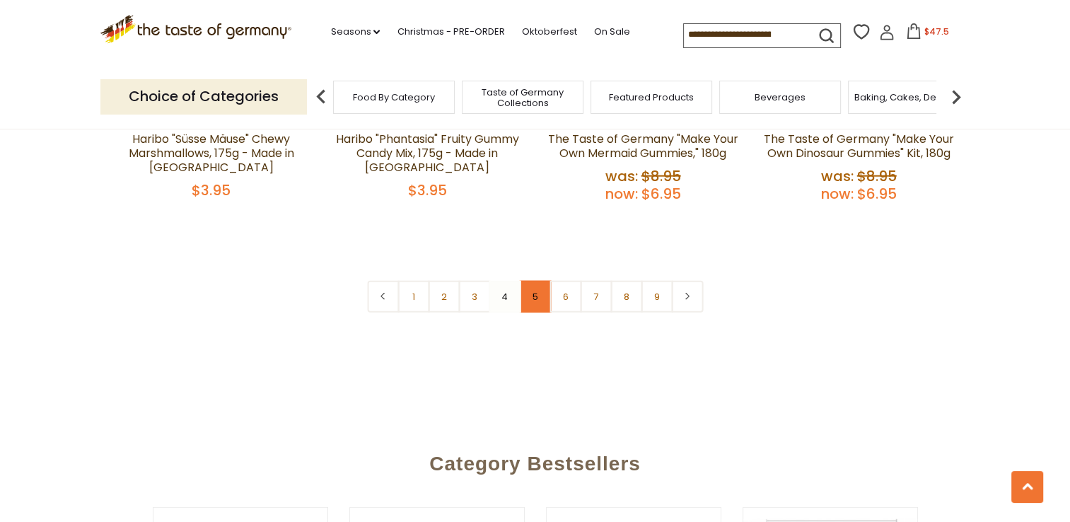
click at [532, 281] on link "5" at bounding box center [535, 297] width 32 height 32
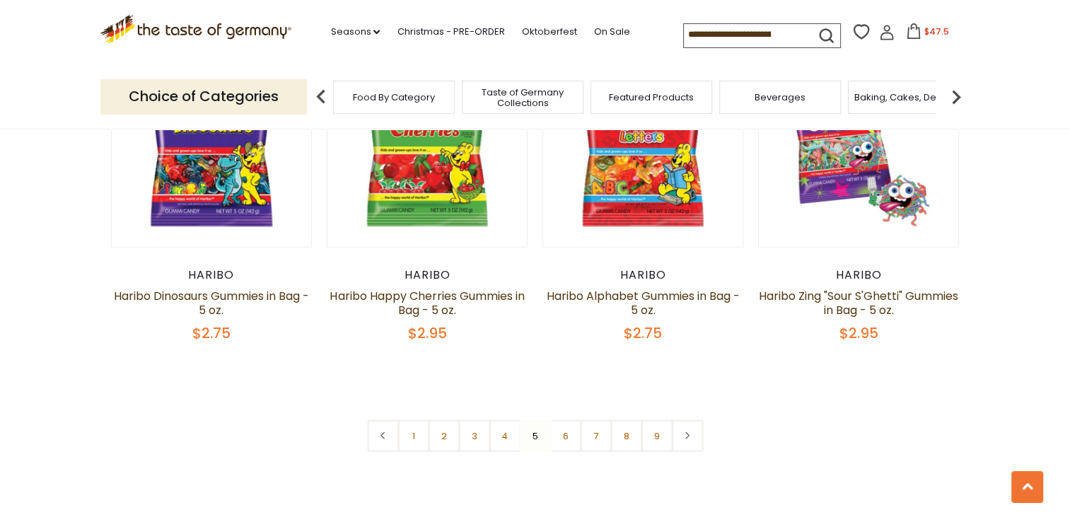
scroll to position [3317, 0]
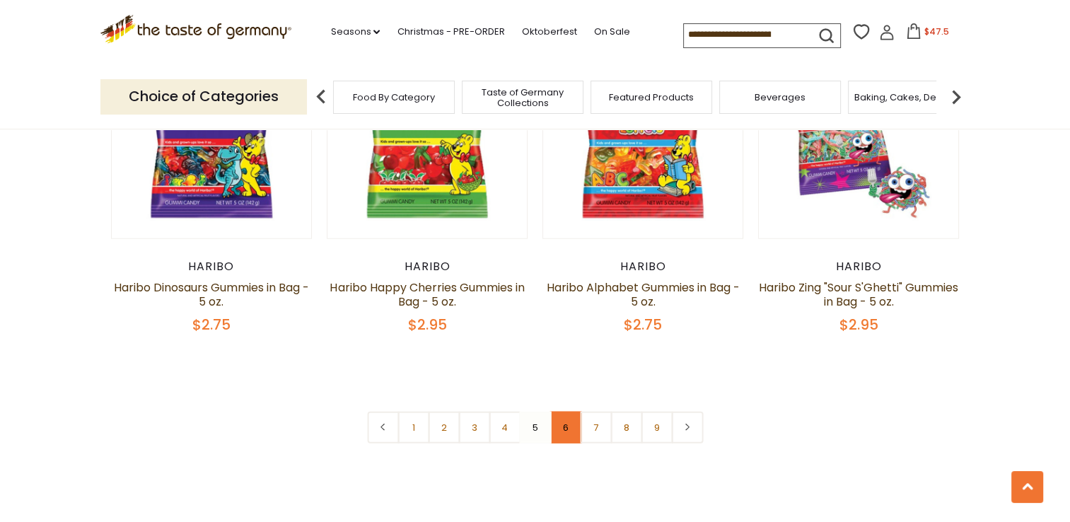
click at [565, 412] on link "6" at bounding box center [566, 428] width 32 height 32
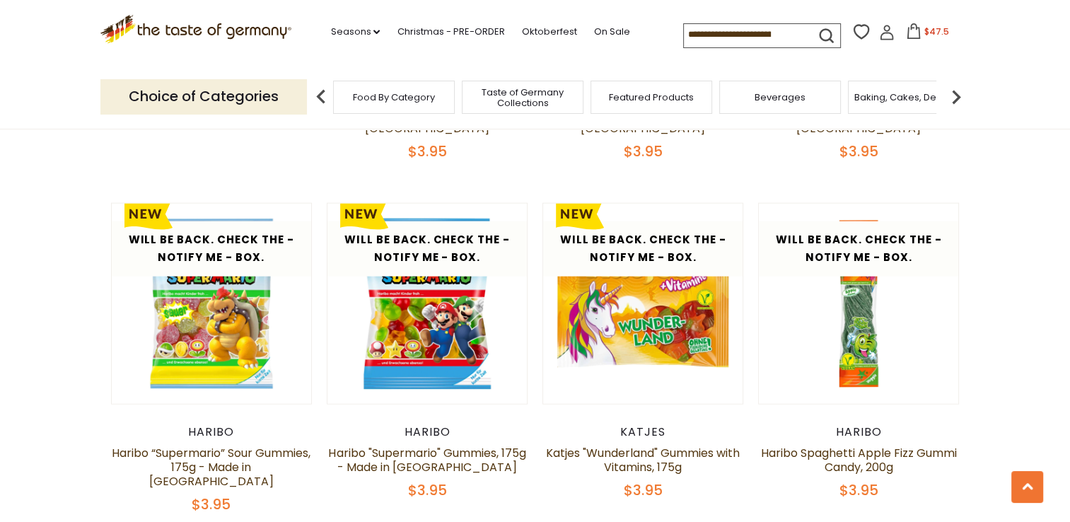
scroll to position [3388, 0]
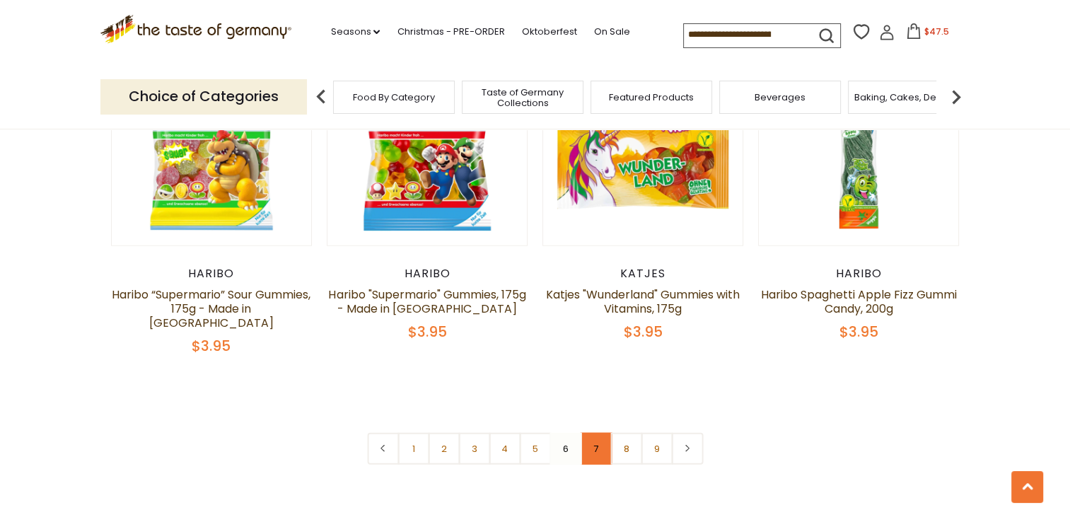
click at [600, 433] on link "7" at bounding box center [596, 449] width 32 height 32
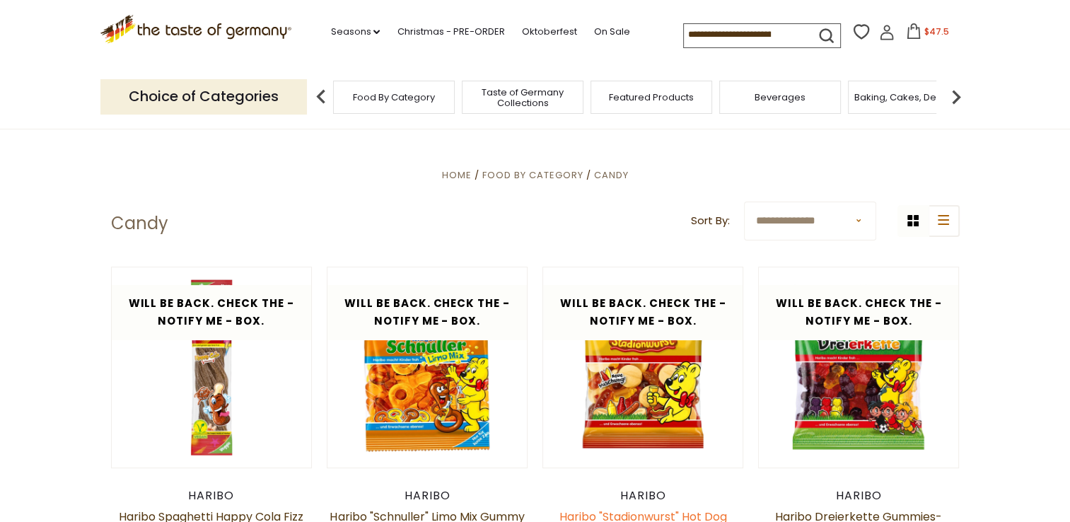
scroll to position [275, 0]
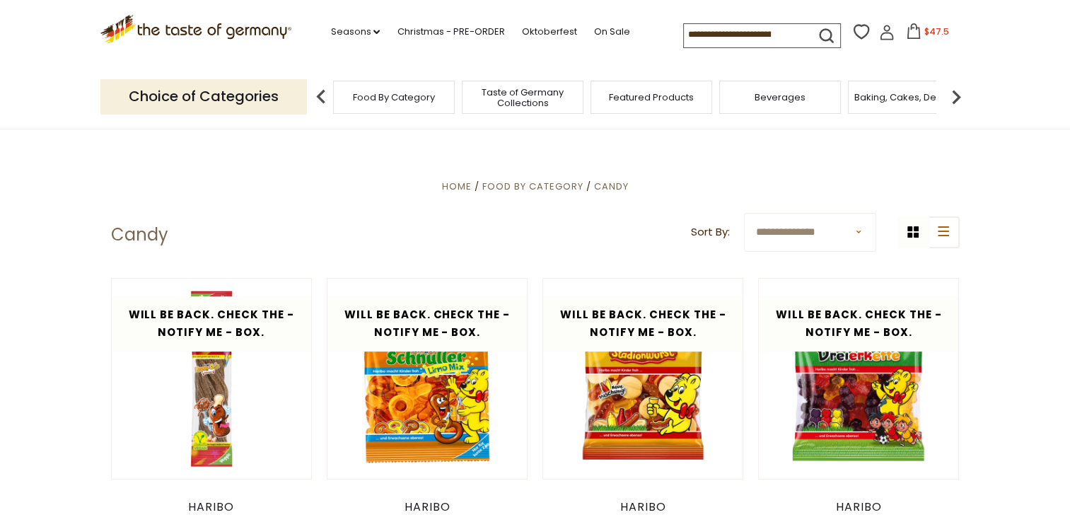
click at [862, 233] on select "**********" at bounding box center [810, 232] width 132 height 39
select select "********"
click at [744, 213] on select "**********" at bounding box center [810, 232] width 132 height 39
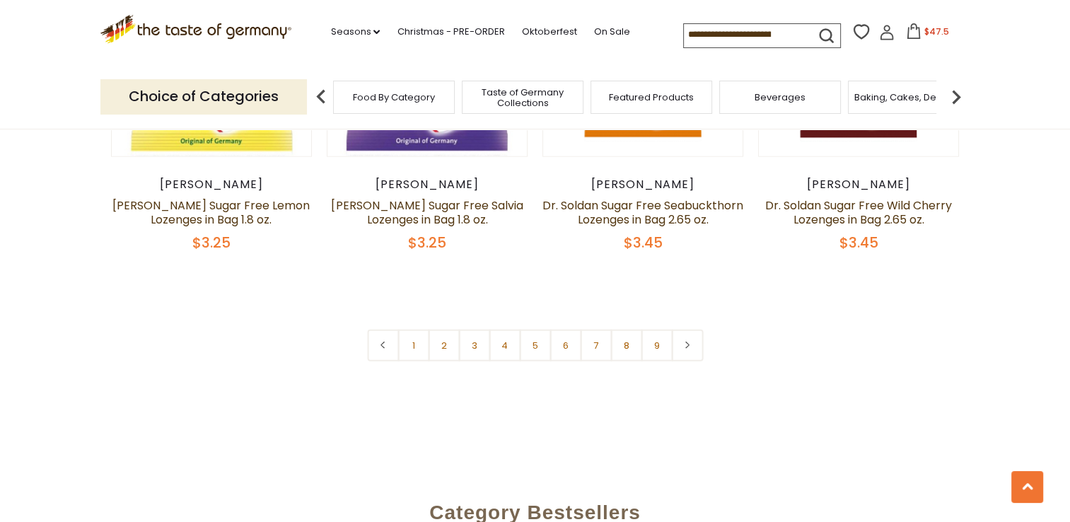
scroll to position [3396, 0]
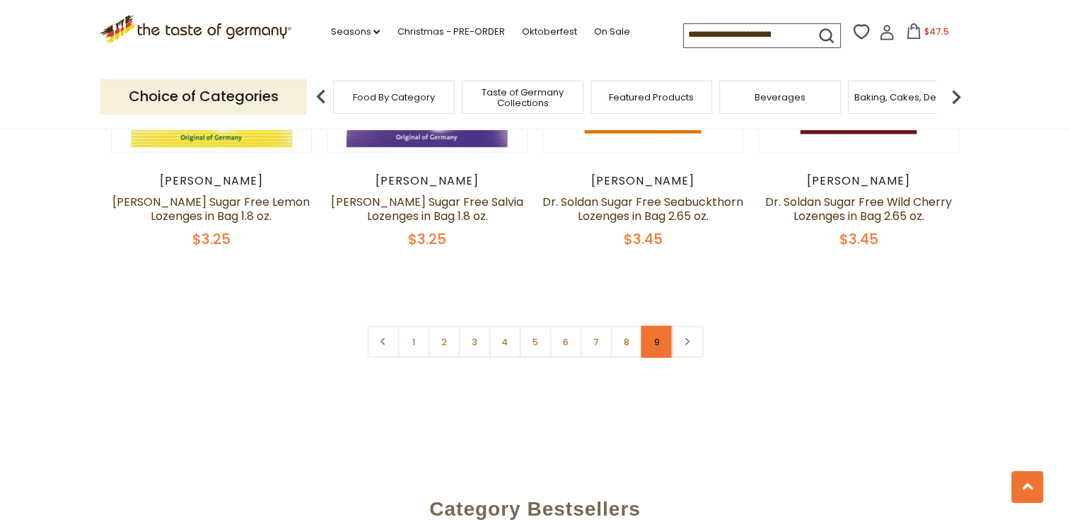
click at [659, 326] on link "9" at bounding box center [657, 342] width 32 height 32
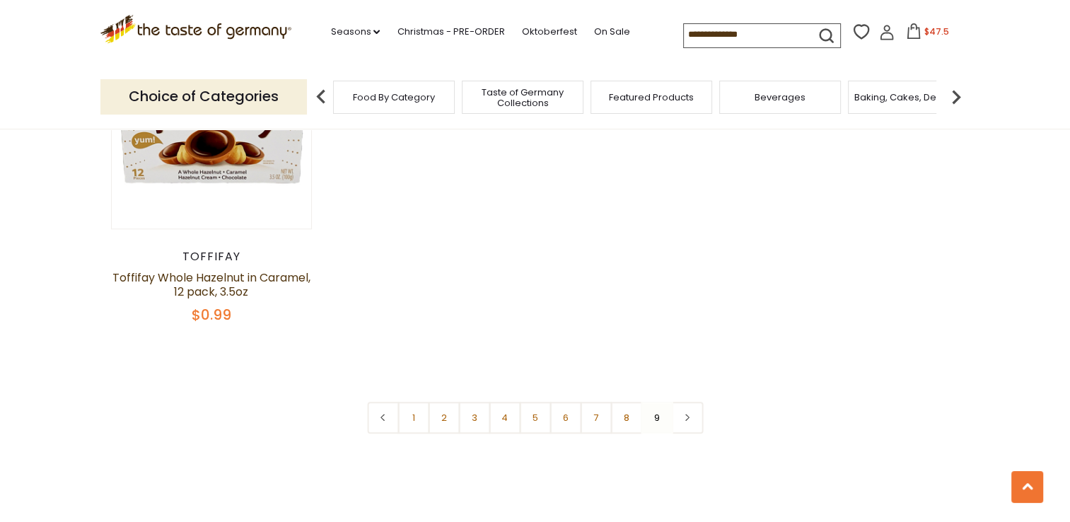
scroll to position [1266, 0]
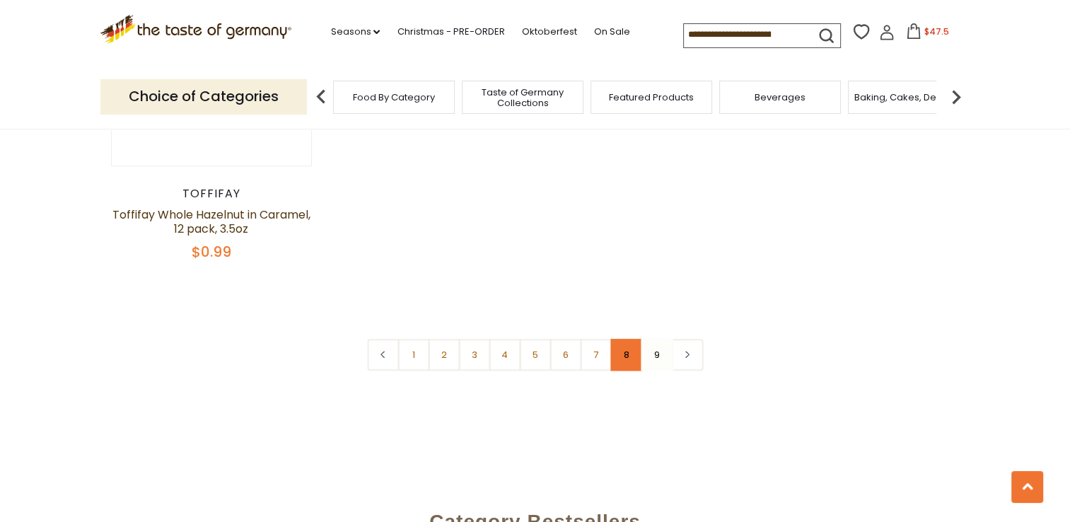
click at [628, 354] on link "8" at bounding box center [627, 355] width 32 height 32
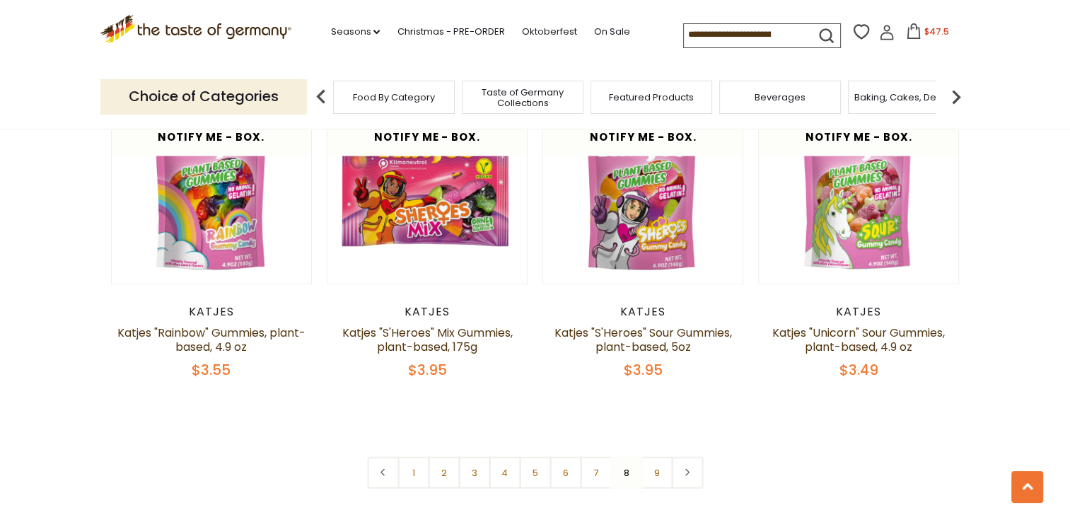
scroll to position [3317, 0]
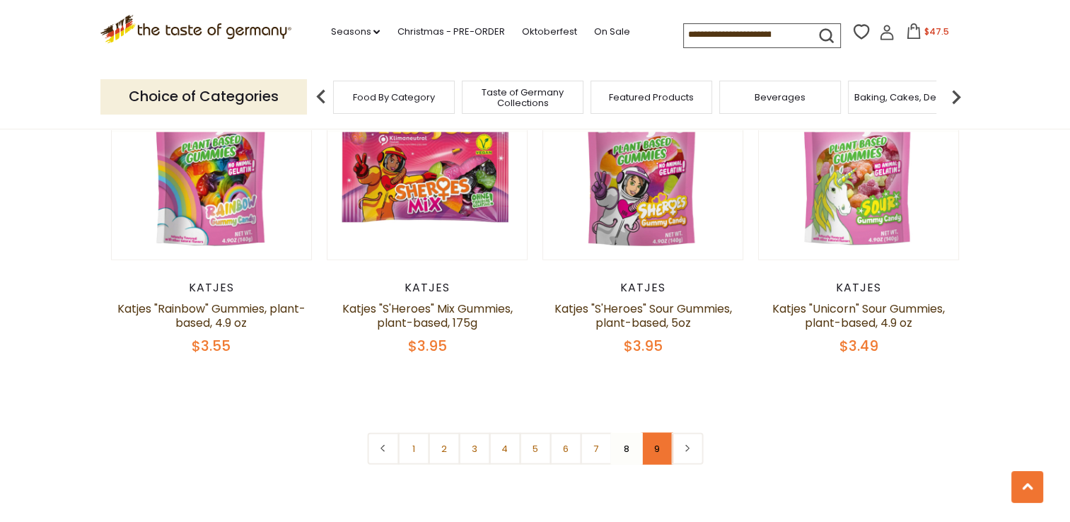
click at [659, 433] on link "9" at bounding box center [657, 449] width 32 height 32
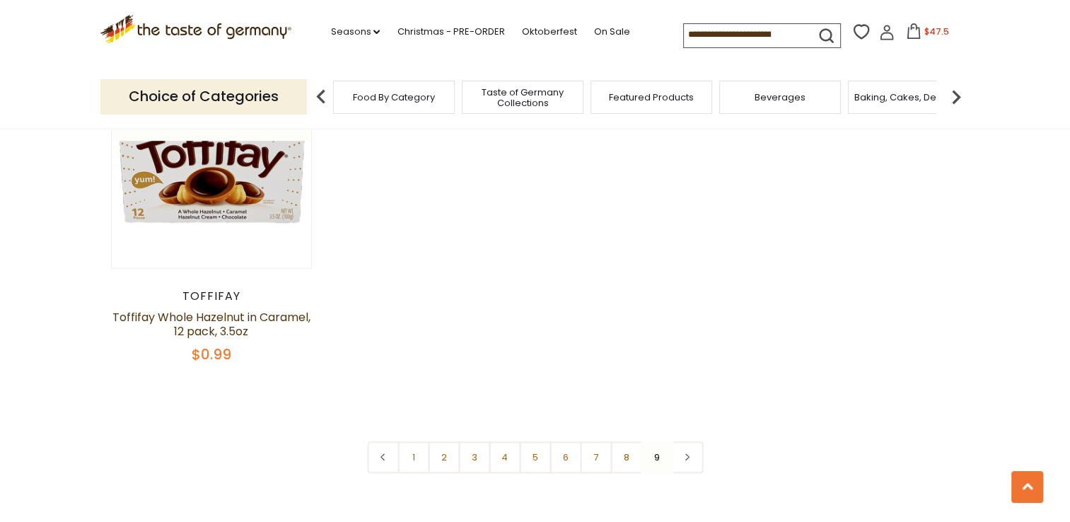
scroll to position [1195, 0]
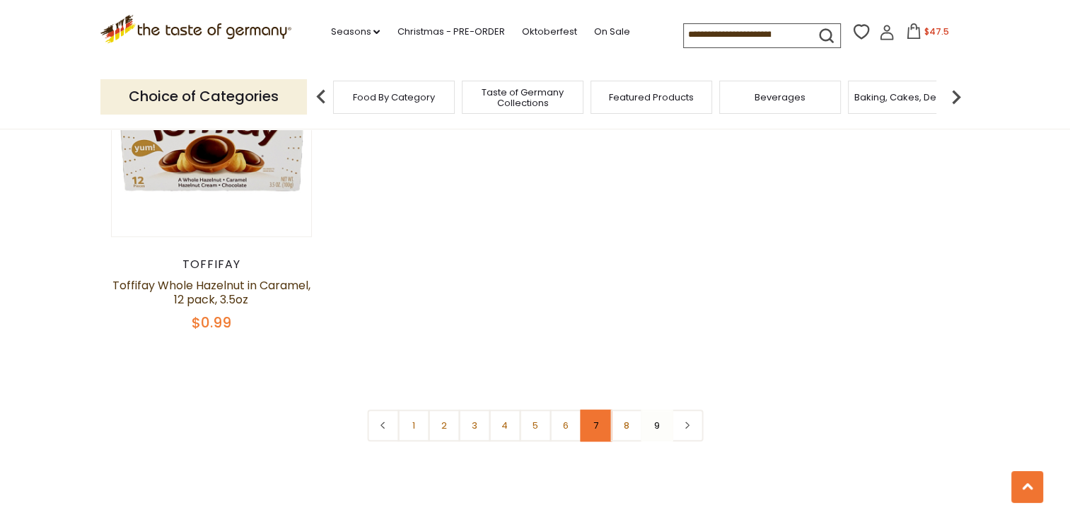
click at [596, 429] on link "7" at bounding box center [596, 426] width 32 height 32
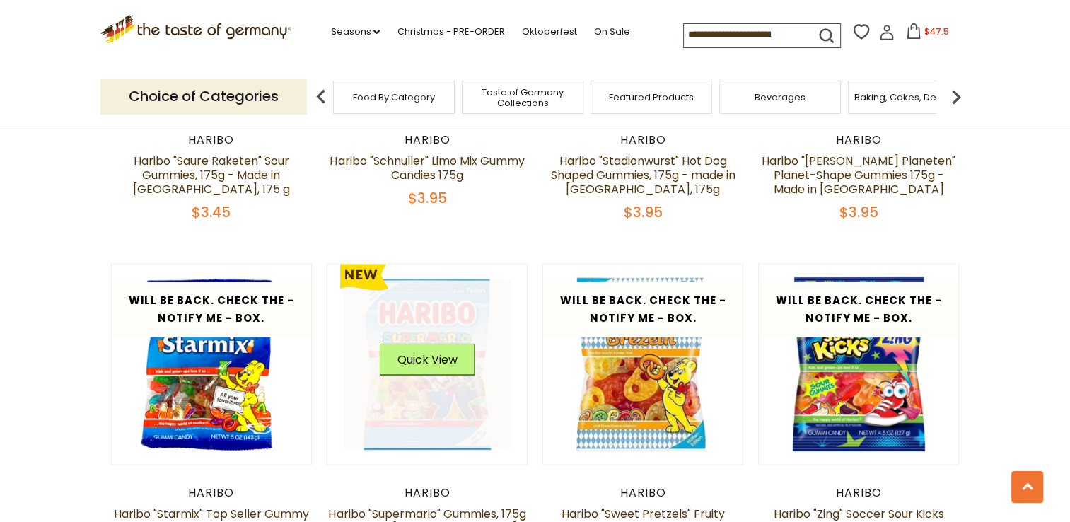
scroll to position [2751, 0]
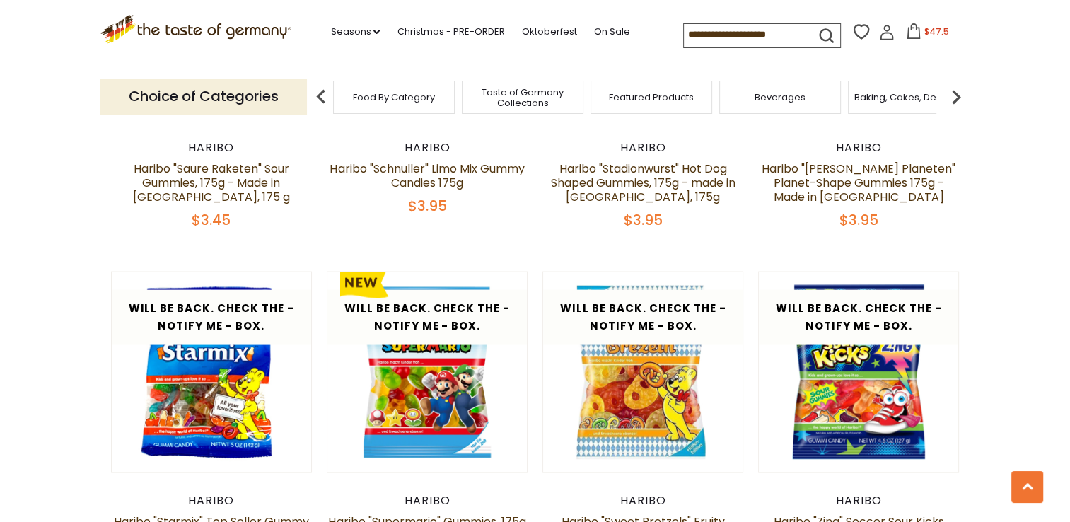
click at [790, 39] on input at bounding box center [744, 34] width 120 height 20
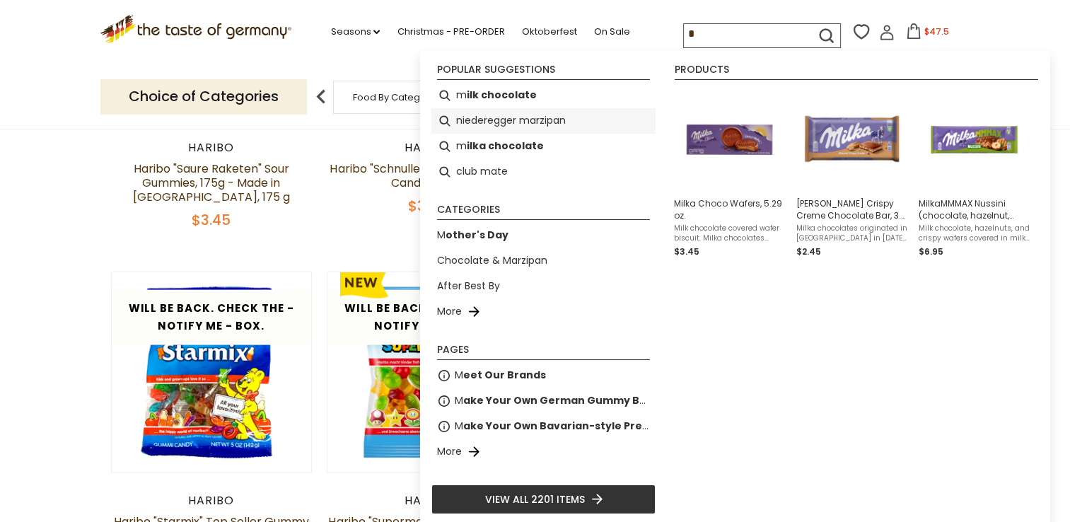
click at [540, 123] on li "niederegger marzipan" at bounding box center [544, 120] width 224 height 25
type input "**********"
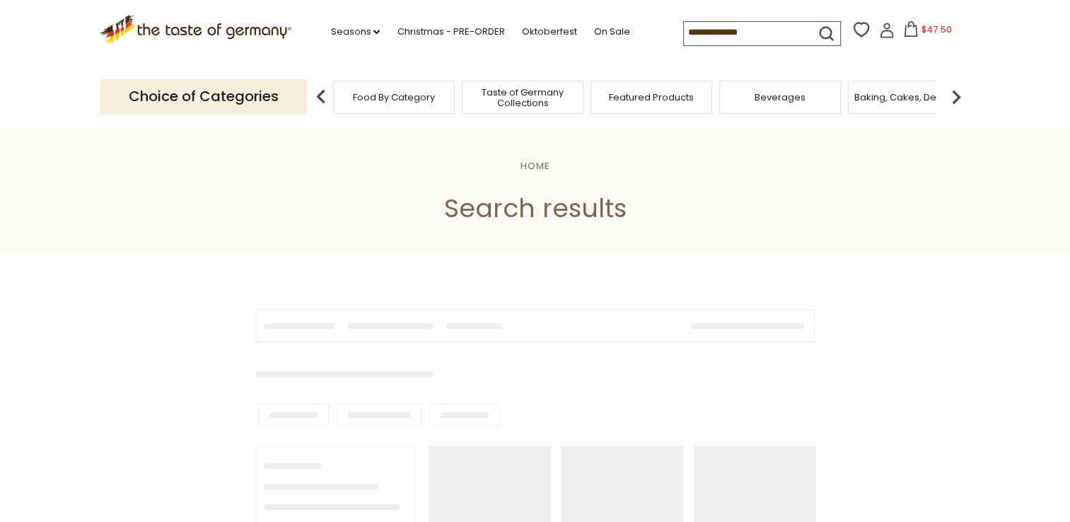
type input "**********"
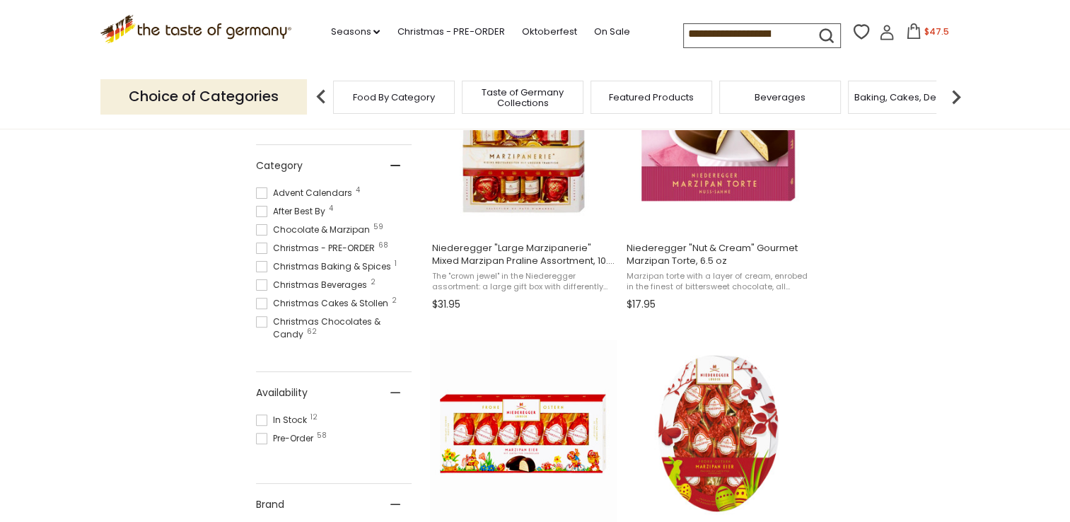
scroll to position [354, 0]
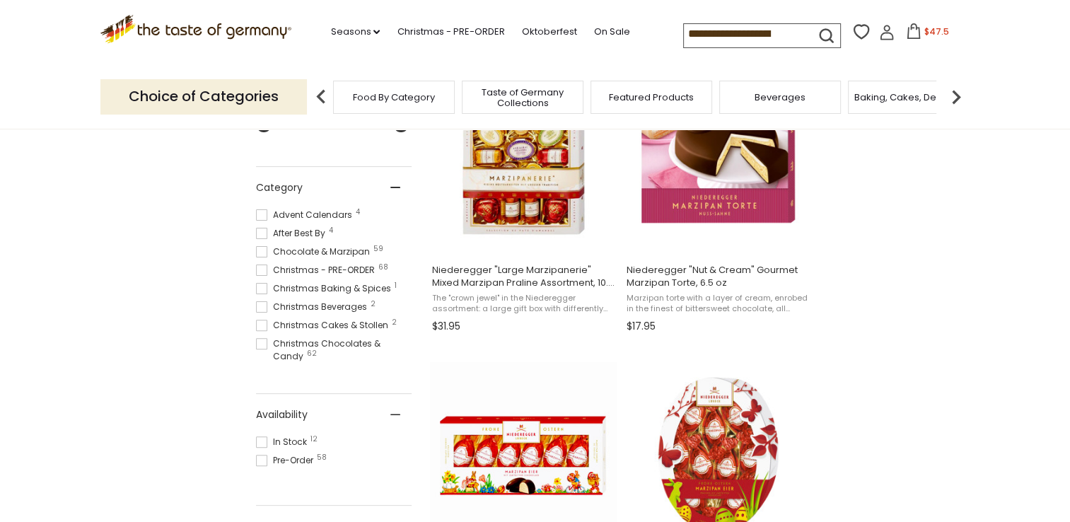
click at [342, 248] on span "Chocolate & Marzipan 59" at bounding box center [315, 251] width 118 height 13
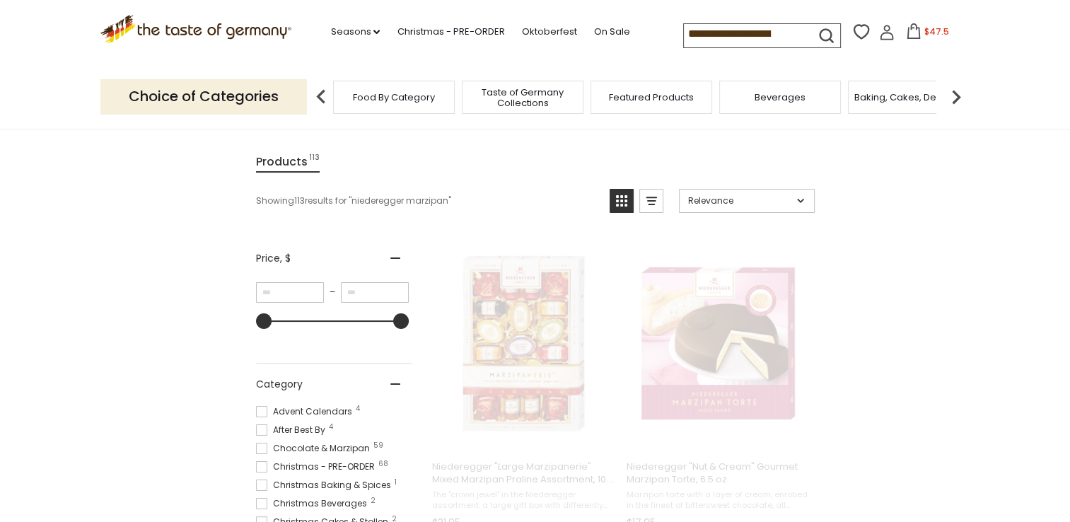
scroll to position [25, 0]
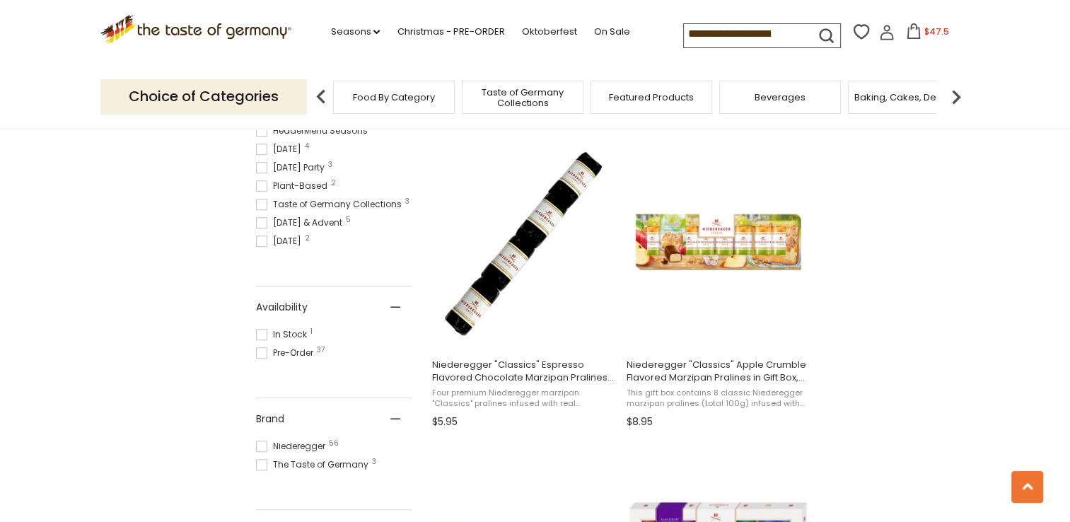
scroll to position [591, 0]
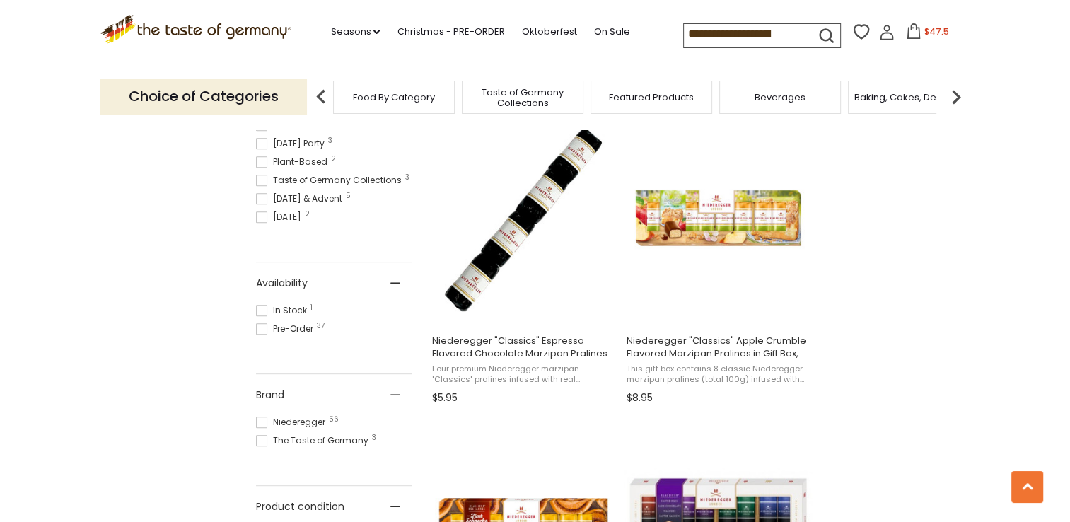
click at [263, 325] on span at bounding box center [261, 328] width 11 height 11
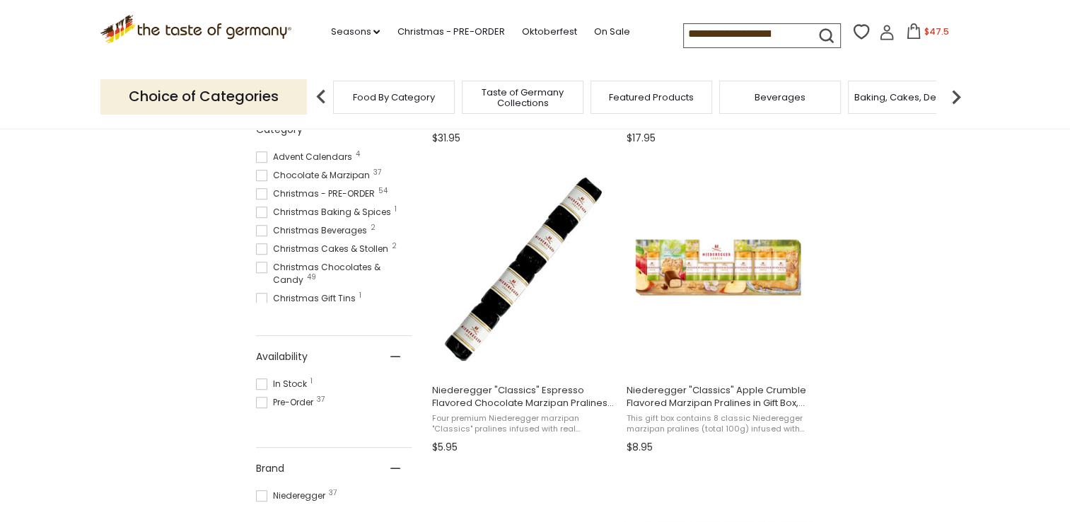
scroll to position [566, 0]
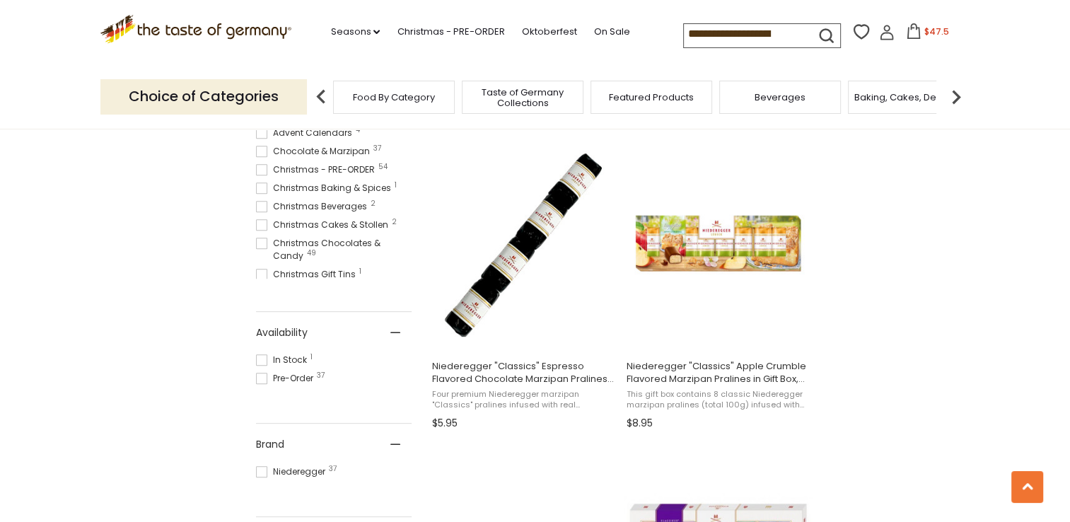
click at [263, 357] on span at bounding box center [261, 359] width 11 height 11
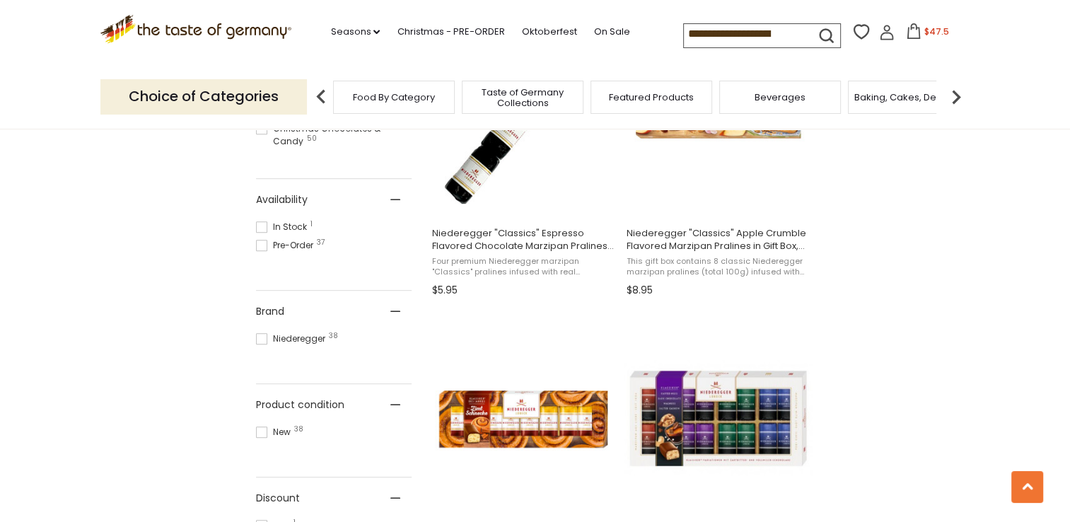
scroll to position [707, 0]
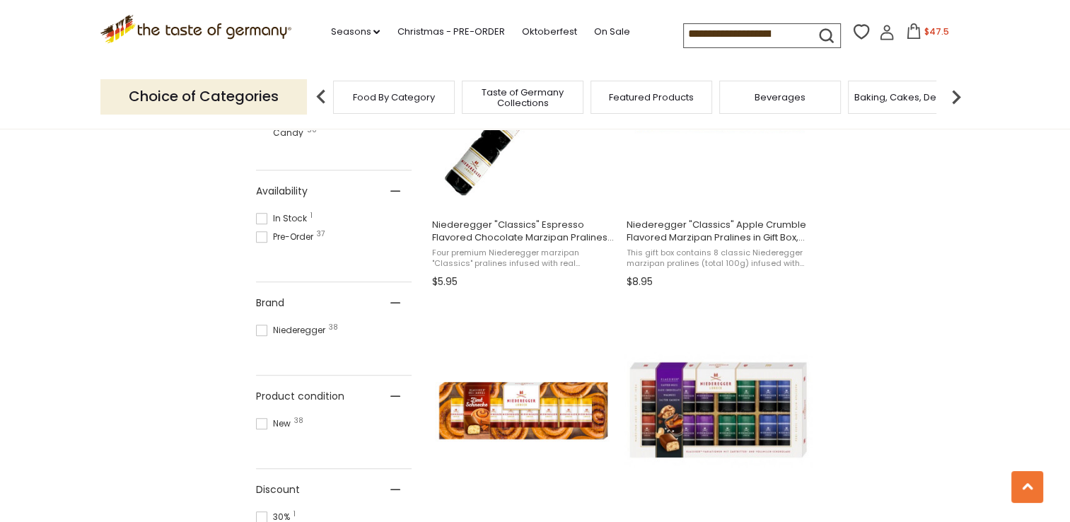
click at [265, 328] on span at bounding box center [261, 330] width 11 height 11
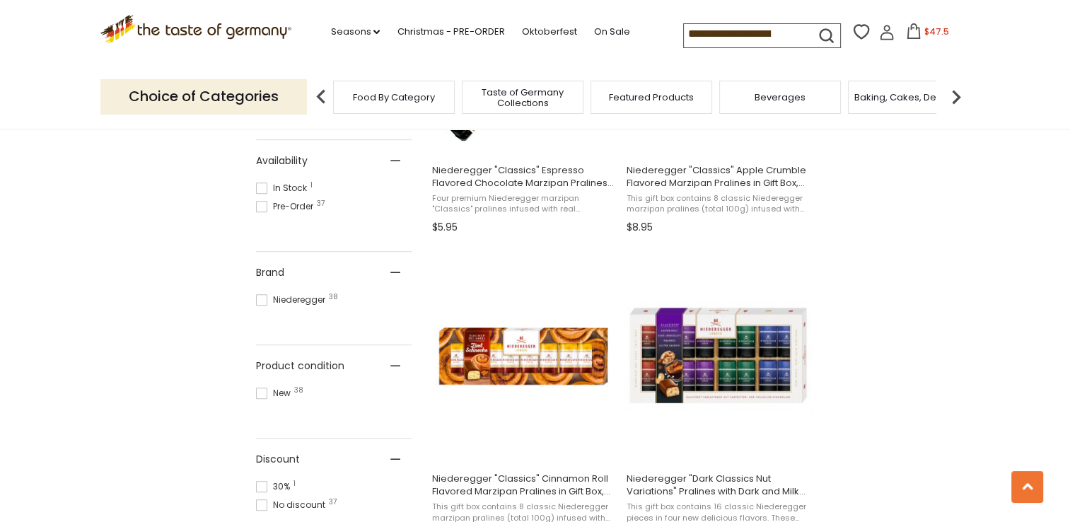
scroll to position [778, 0]
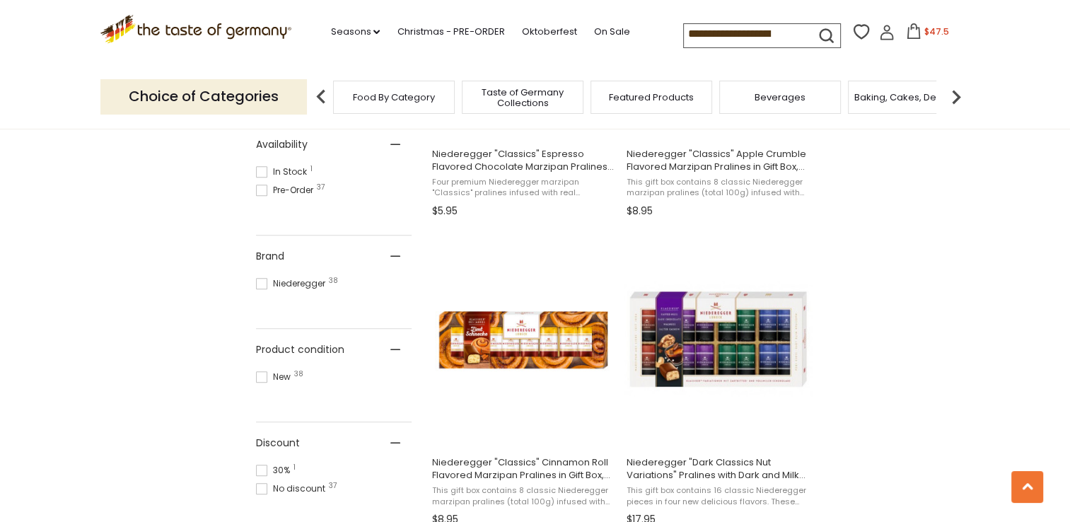
click at [260, 374] on span at bounding box center [261, 376] width 11 height 11
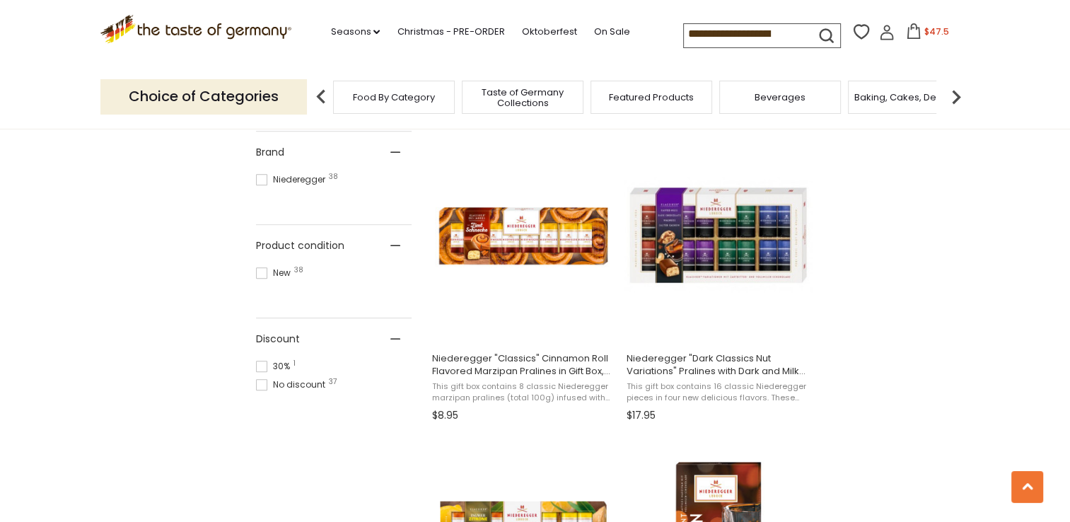
scroll to position [920, 0]
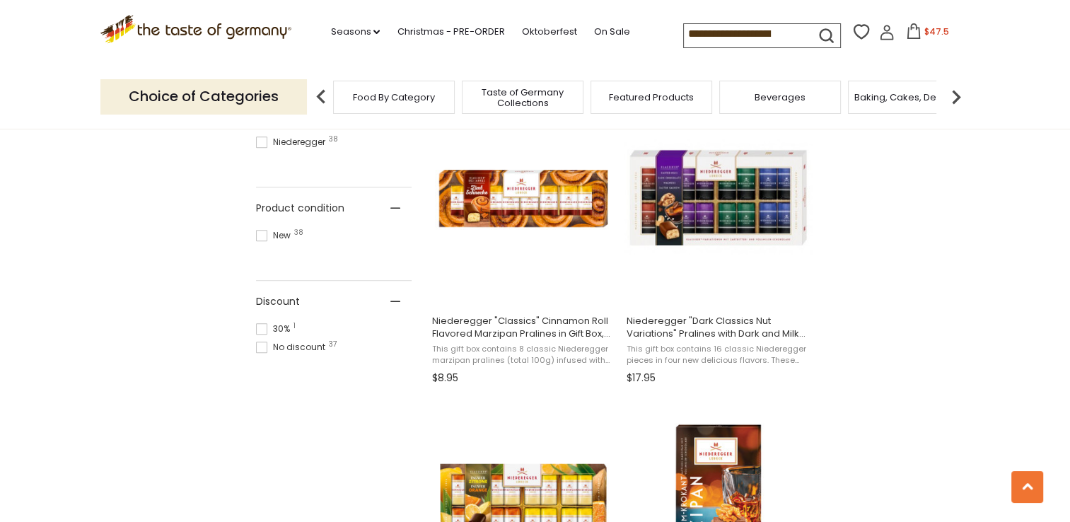
click at [262, 326] on span at bounding box center [261, 328] width 11 height 11
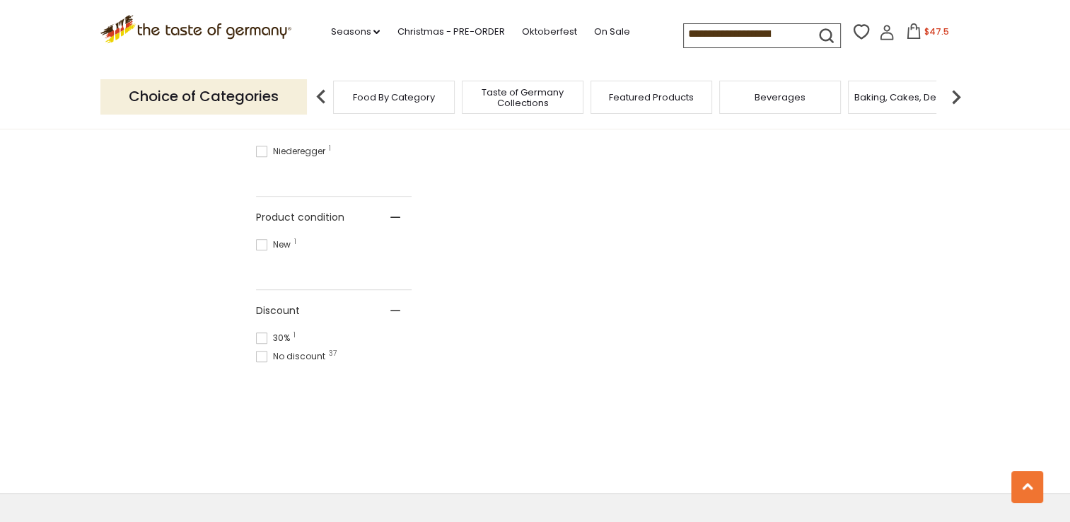
scroll to position [849, 0]
click at [262, 352] on span at bounding box center [261, 357] width 11 height 11
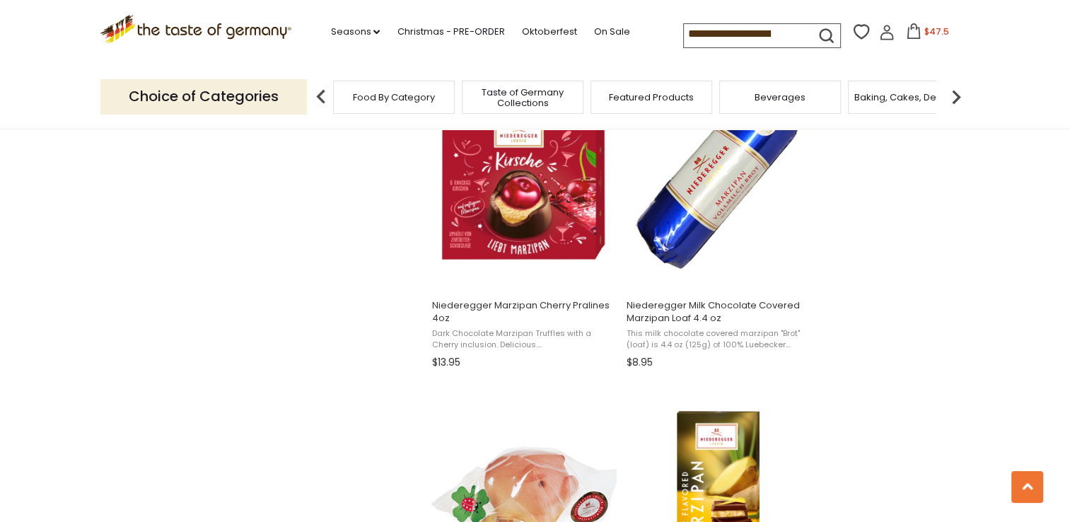
scroll to position [1839, 0]
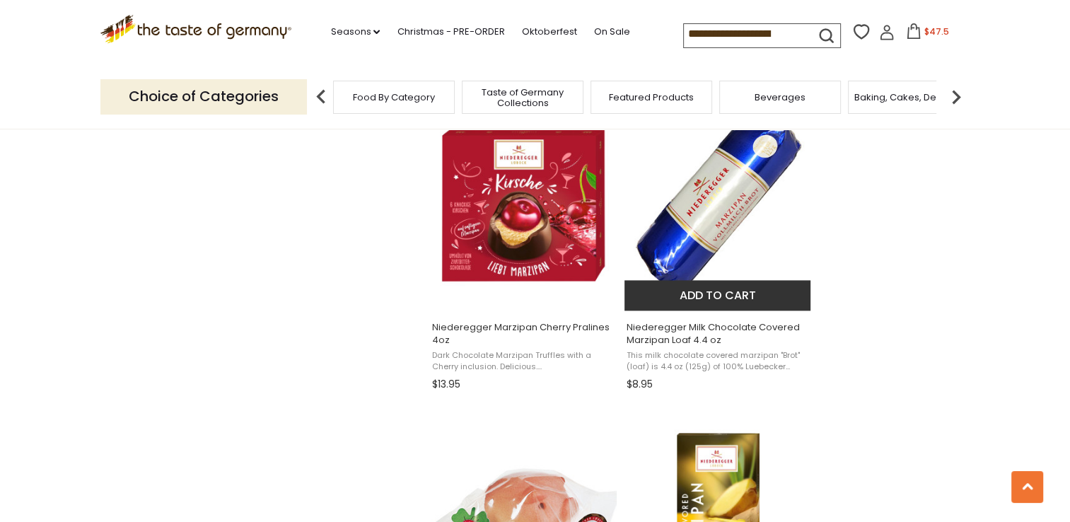
click at [709, 294] on button "Add to cart" at bounding box center [718, 295] width 186 height 30
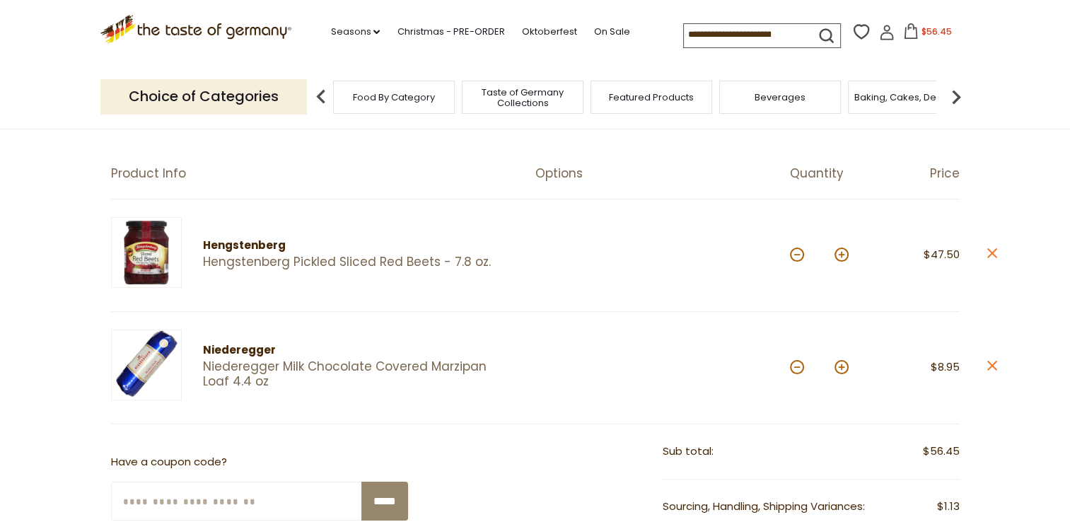
scroll to position [283, 0]
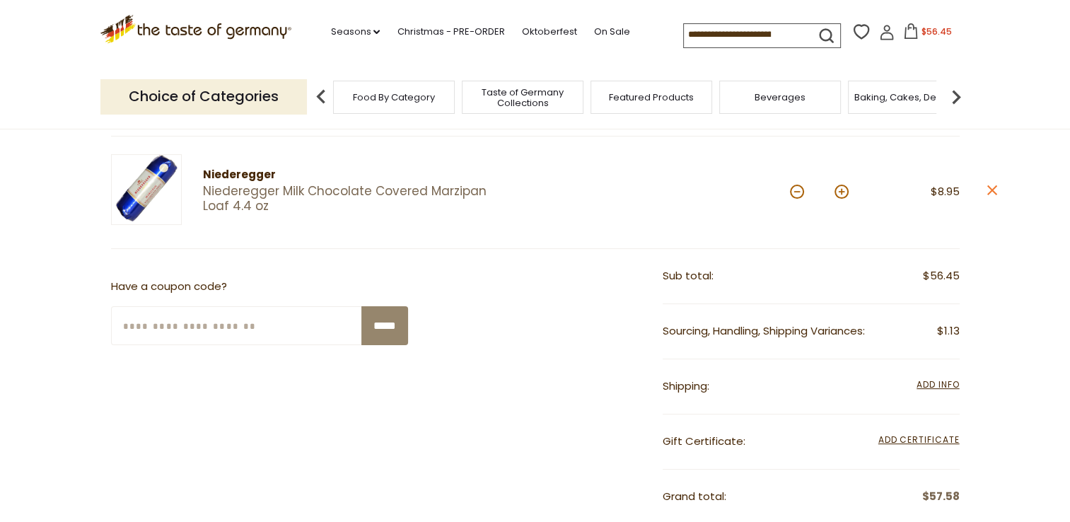
click at [193, 323] on input "Enter Your Coupon Code" at bounding box center [237, 325] width 252 height 39
type input "*******"
click at [378, 322] on input "*****" at bounding box center [385, 325] width 47 height 39
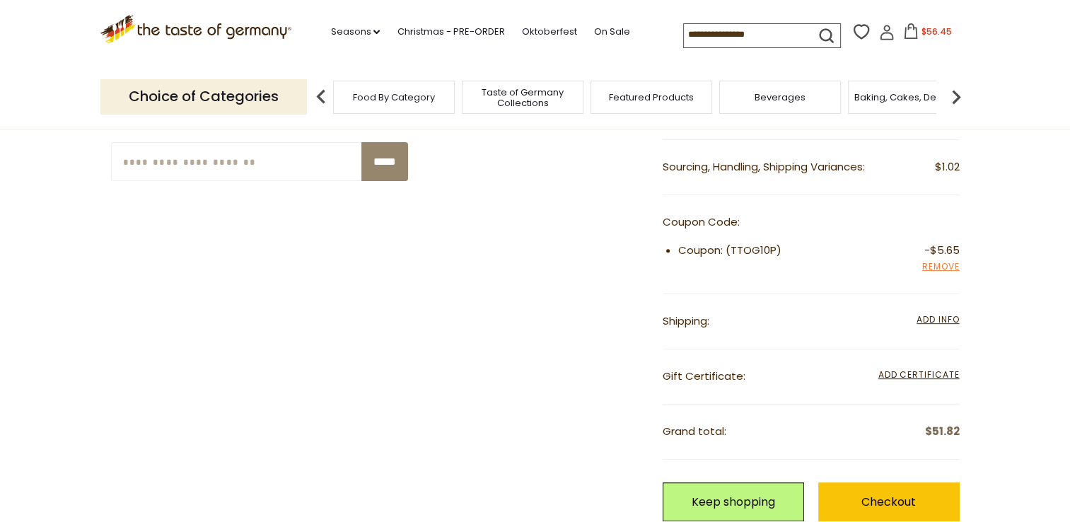
scroll to position [424, 0]
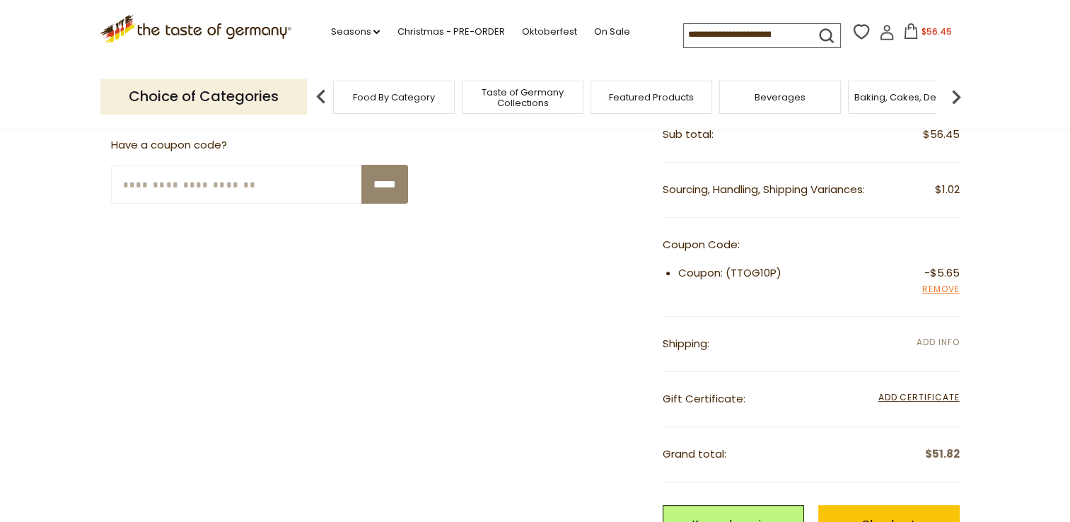
click at [942, 336] on span "Add Info" at bounding box center [938, 342] width 42 height 12
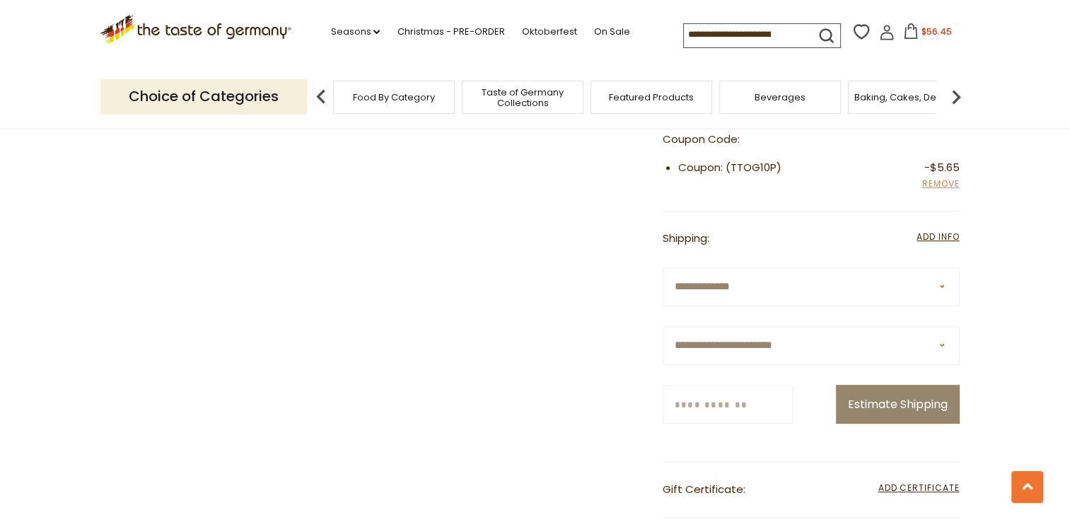
scroll to position [566, 0]
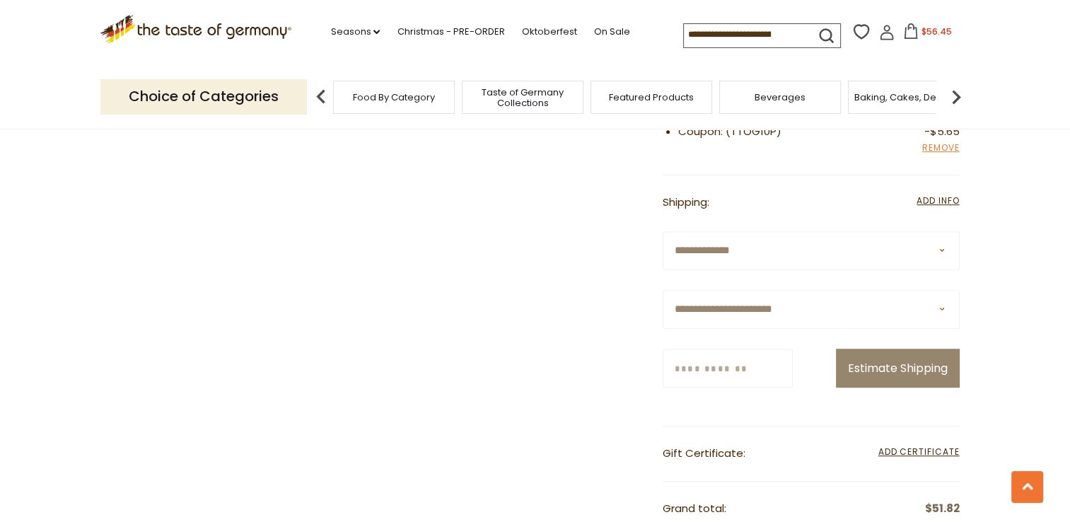
click at [942, 310] on select "**********" at bounding box center [811, 309] width 297 height 39
select select "**"
click at [663, 290] on select "**********" at bounding box center [811, 309] width 297 height 39
click at [735, 369] on input "Zip/Postcode" at bounding box center [728, 368] width 130 height 39
type input "*****"
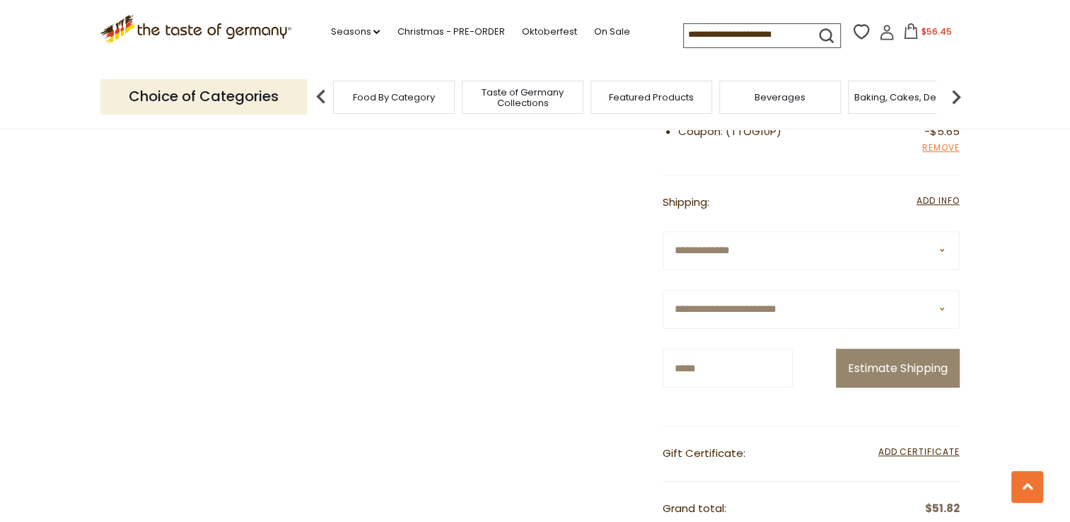
click at [1018, 396] on section "Product Info Options Quantity Price Hengstenberg Hengstenberg Pickled Sliced Re…" at bounding box center [535, 230] width 1070 height 1158
click at [923, 366] on button "Estimate Shipping" at bounding box center [898, 368] width 124 height 39
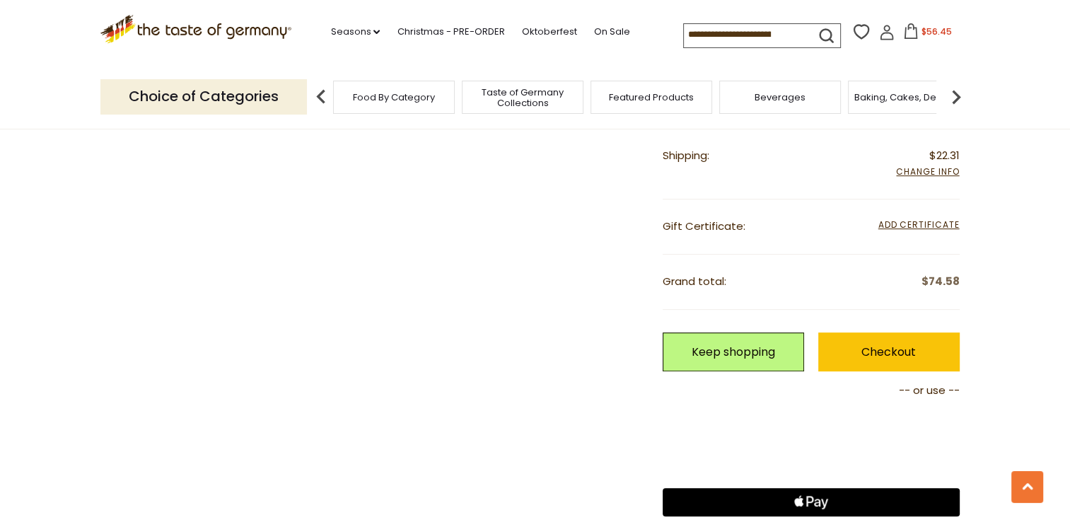
scroll to position [707, 0]
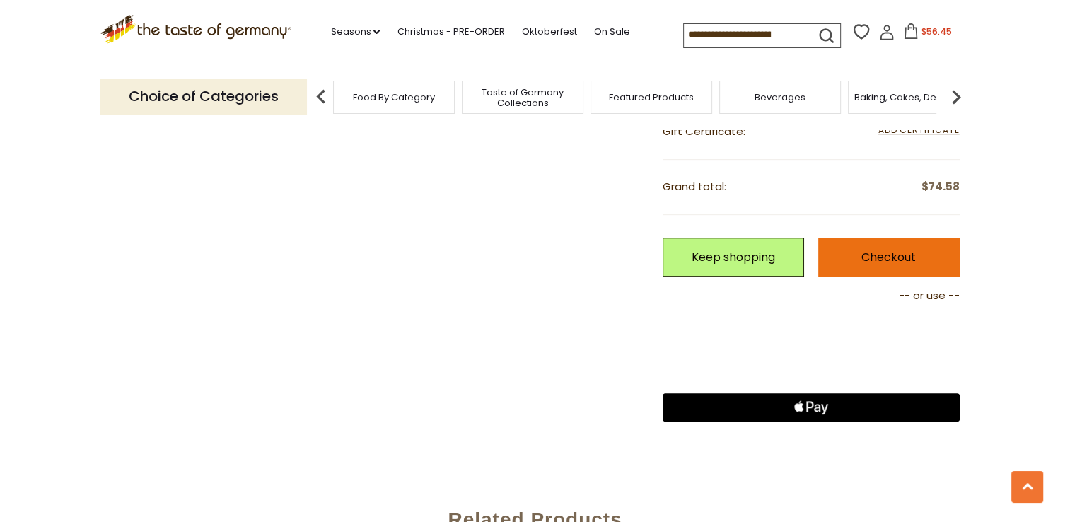
click at [930, 259] on link "Checkout" at bounding box center [889, 257] width 141 height 39
